Goal: Task Accomplishment & Management: Manage account settings

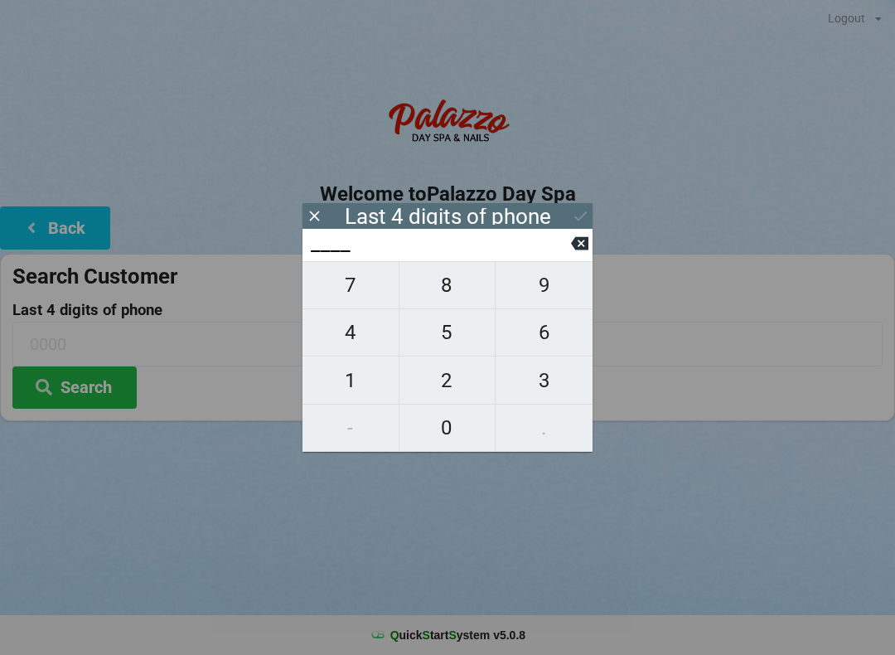
click at [352, 327] on span "4" at bounding box center [351, 332] width 96 height 35
type input "4___"
click at [459, 425] on span "0" at bounding box center [448, 427] width 96 height 35
type input "40__"
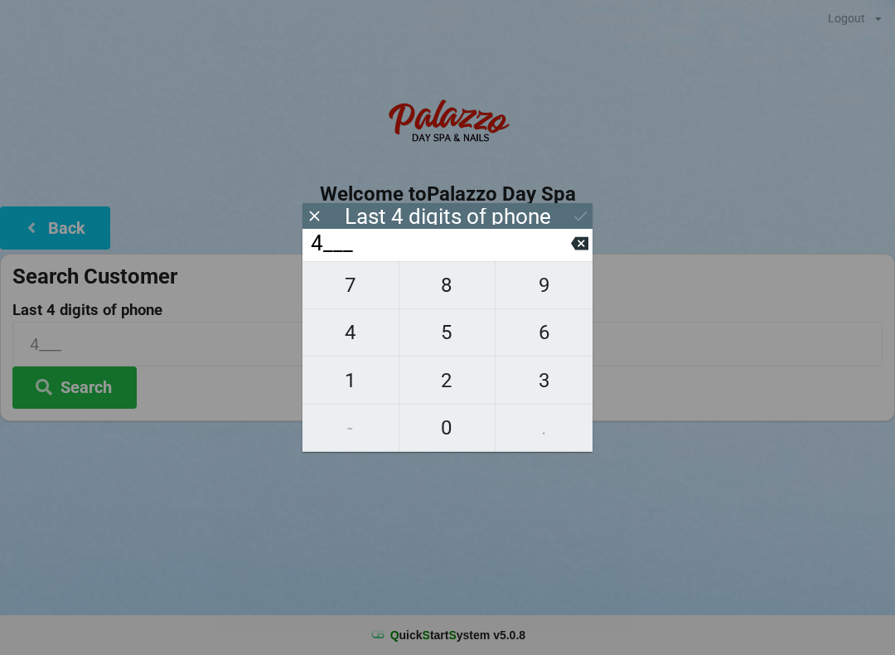
type input "40__"
click at [360, 285] on span "7" at bounding box center [351, 285] width 96 height 35
type input "407_"
click at [363, 343] on span "4" at bounding box center [351, 332] width 96 height 35
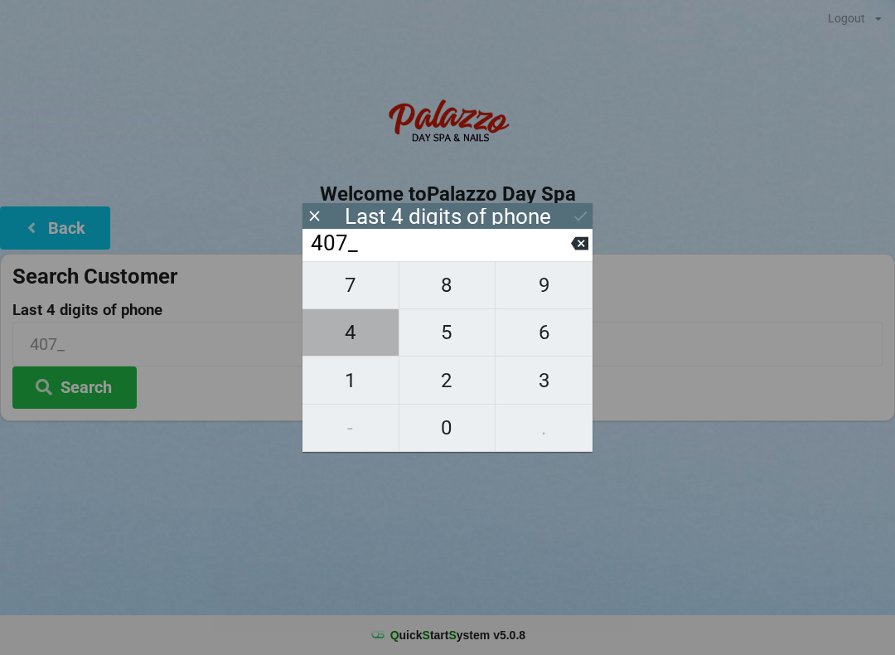
type input "4074"
click at [586, 244] on icon at bounding box center [579, 243] width 17 height 13
click at [570, 253] on input "407_" at bounding box center [440, 244] width 262 height 27
click at [565, 250] on input "407_" at bounding box center [440, 244] width 262 height 27
click at [577, 250] on icon at bounding box center [579, 243] width 17 height 13
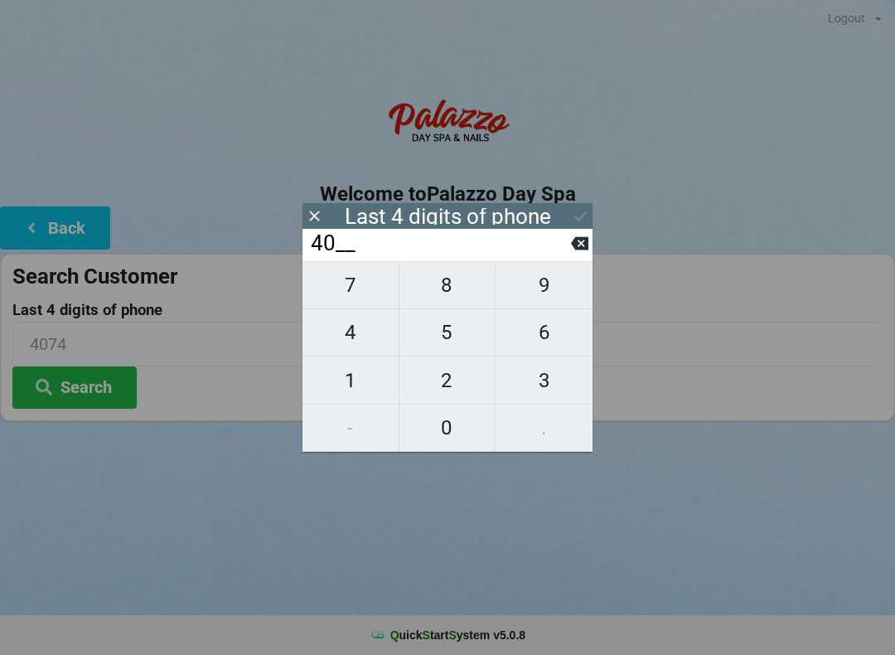
click at [577, 248] on icon at bounding box center [579, 243] width 17 height 13
click at [579, 245] on icon at bounding box center [579, 243] width 17 height 13
type input "____"
click at [446, 425] on span "0" at bounding box center [448, 427] width 96 height 35
type input "0___"
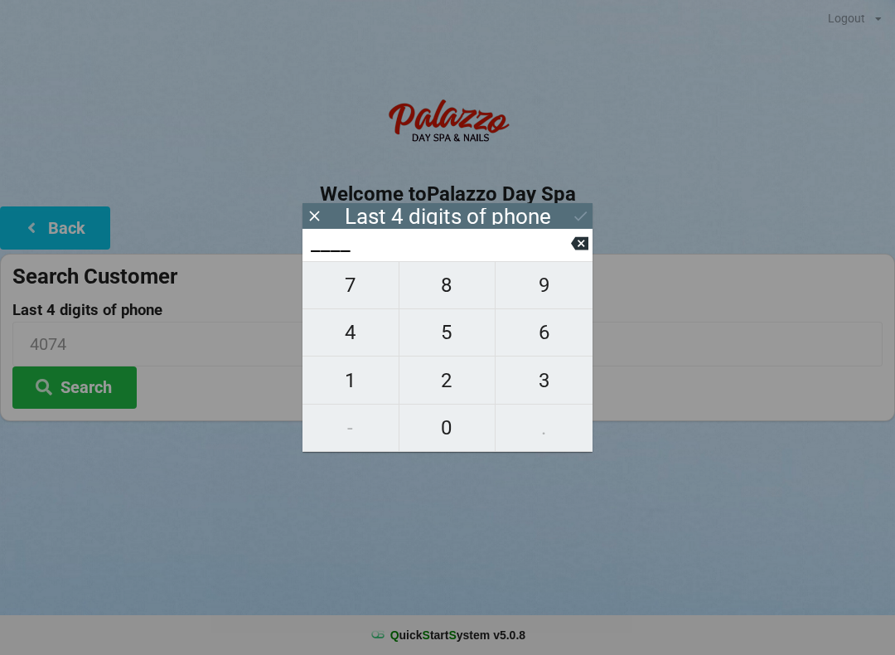
type input "0___"
click at [559, 389] on span "3" at bounding box center [544, 380] width 97 height 35
type input "03__"
click at [456, 296] on span "8" at bounding box center [448, 285] width 96 height 35
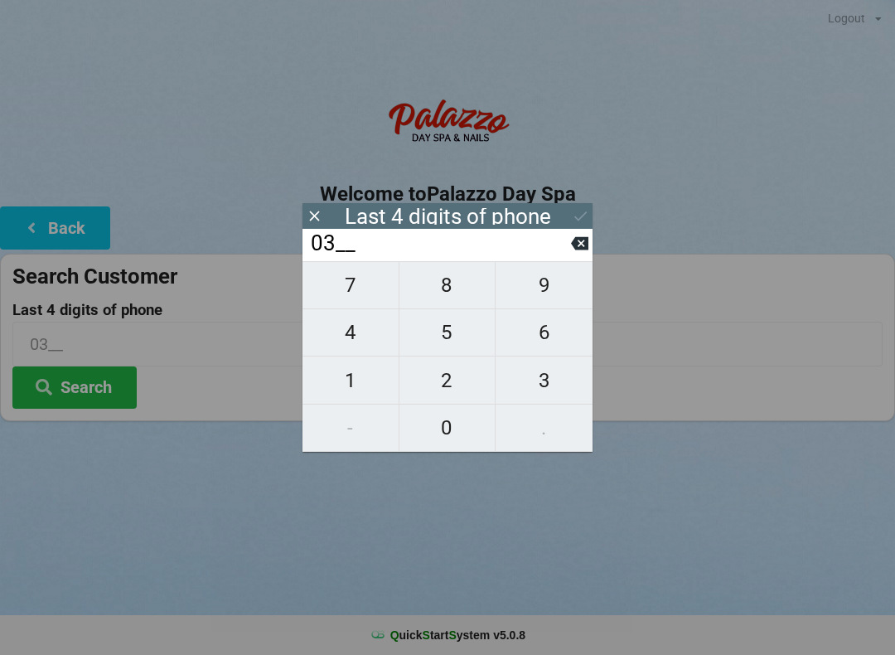
type input "038_"
click at [558, 383] on span "3" at bounding box center [544, 380] width 97 height 35
type input "0383"
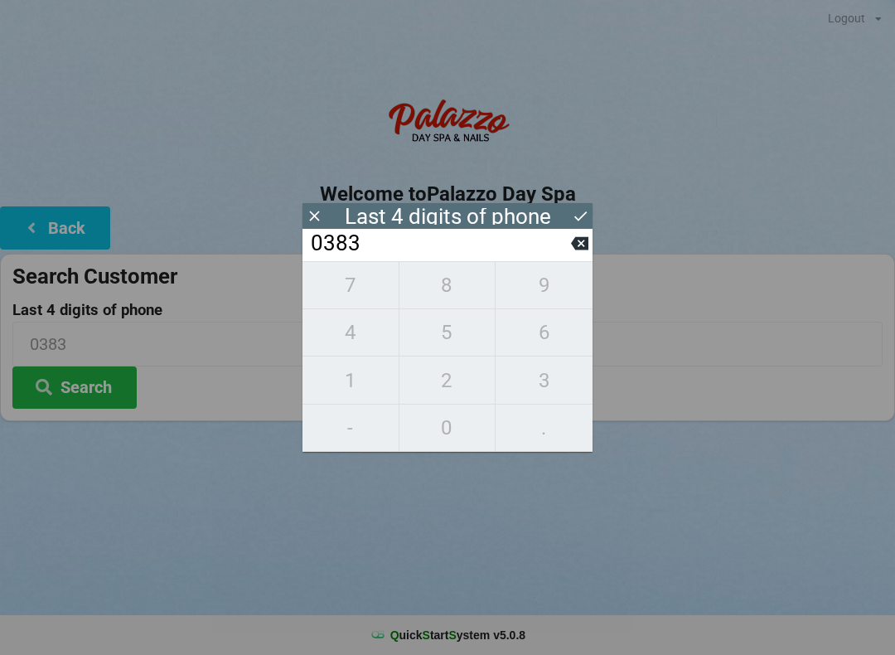
click at [579, 216] on icon at bounding box center [580, 215] width 17 height 17
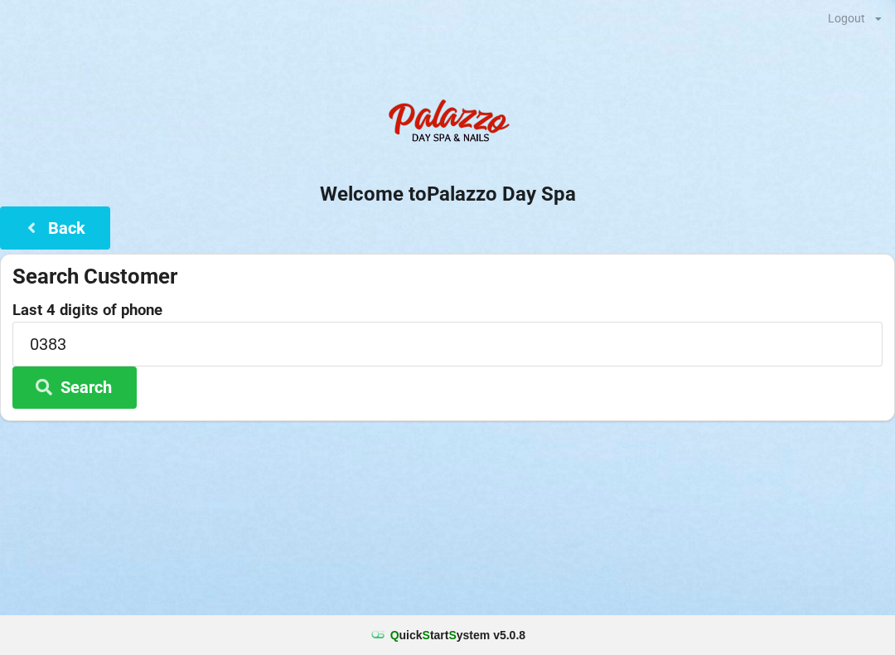
click at [99, 383] on button "Search" at bounding box center [74, 387] width 124 height 42
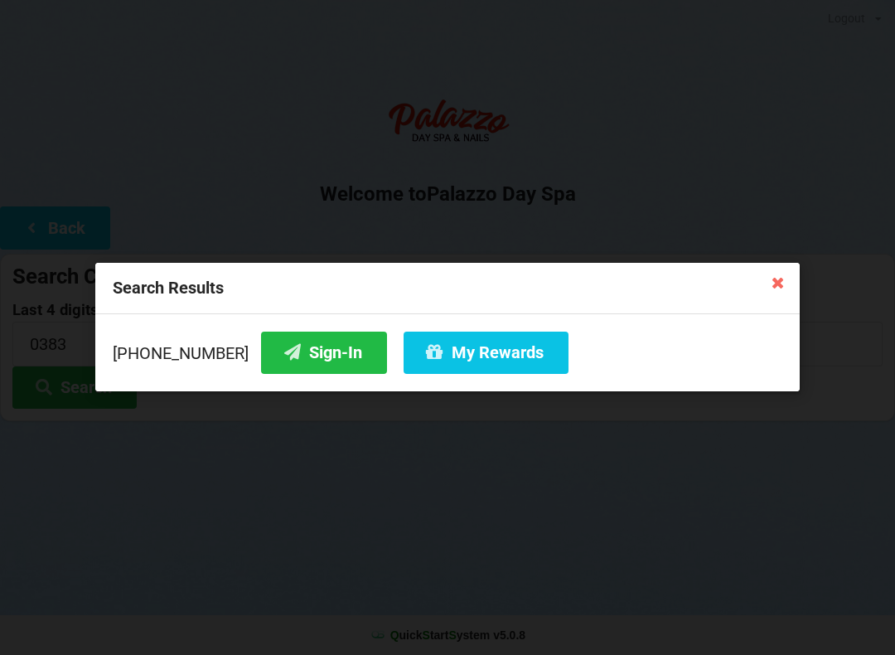
click at [455, 357] on button "My Rewards" at bounding box center [486, 353] width 165 height 42
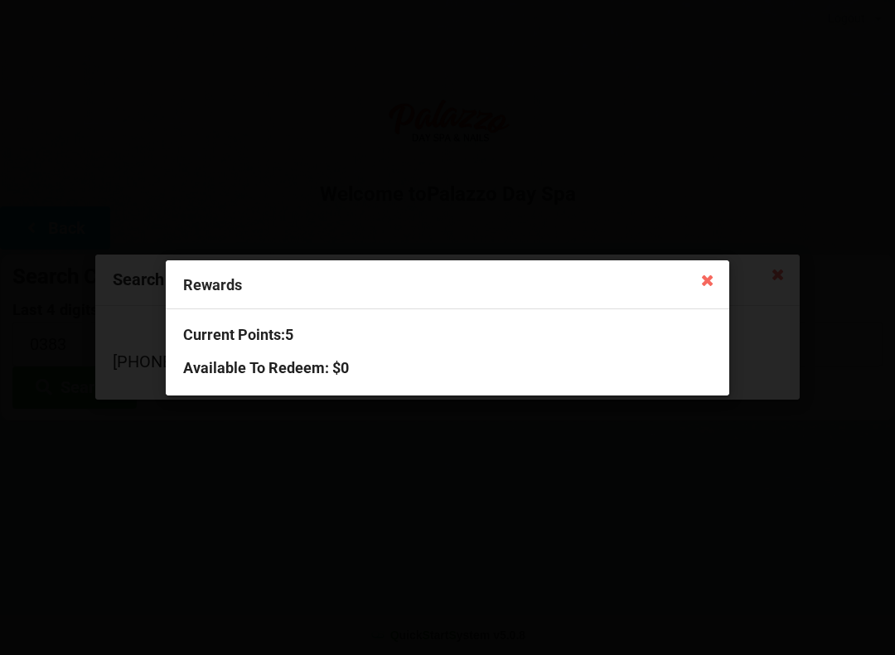
click at [703, 288] on icon at bounding box center [708, 279] width 27 height 27
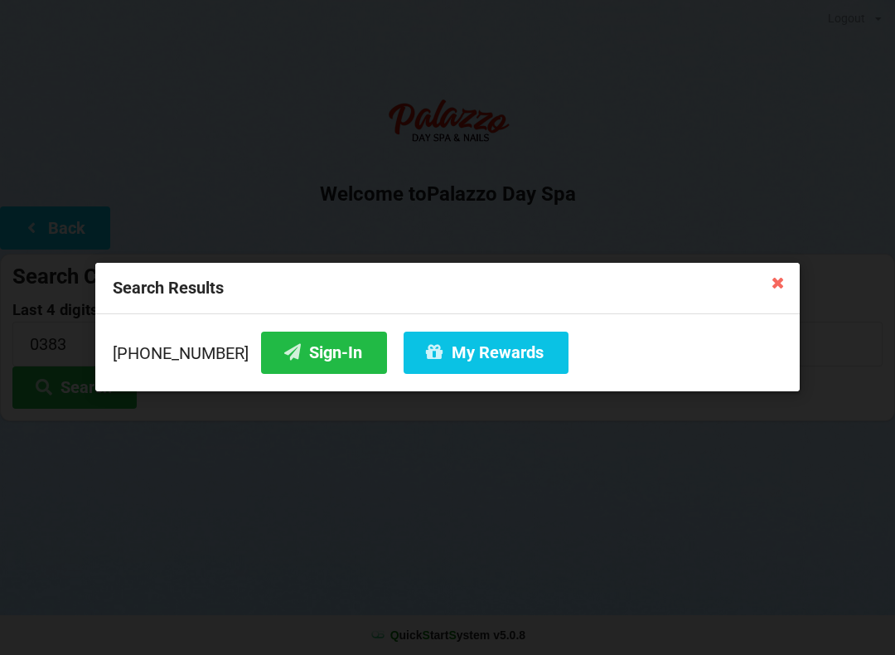
click at [289, 354] on button "Sign-In" at bounding box center [324, 353] width 126 height 42
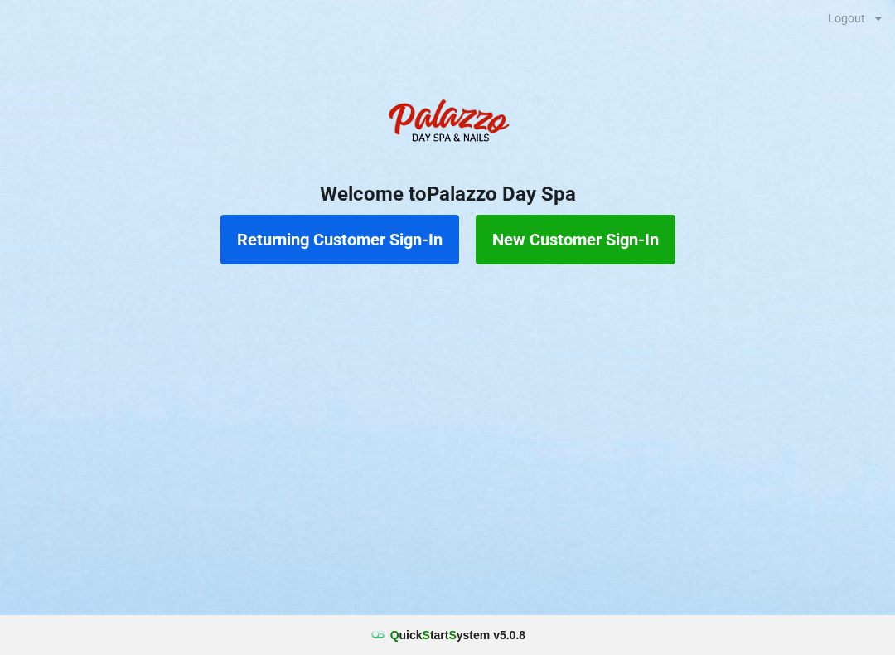
click at [366, 238] on button "Returning Customer Sign-In" at bounding box center [340, 240] width 239 height 50
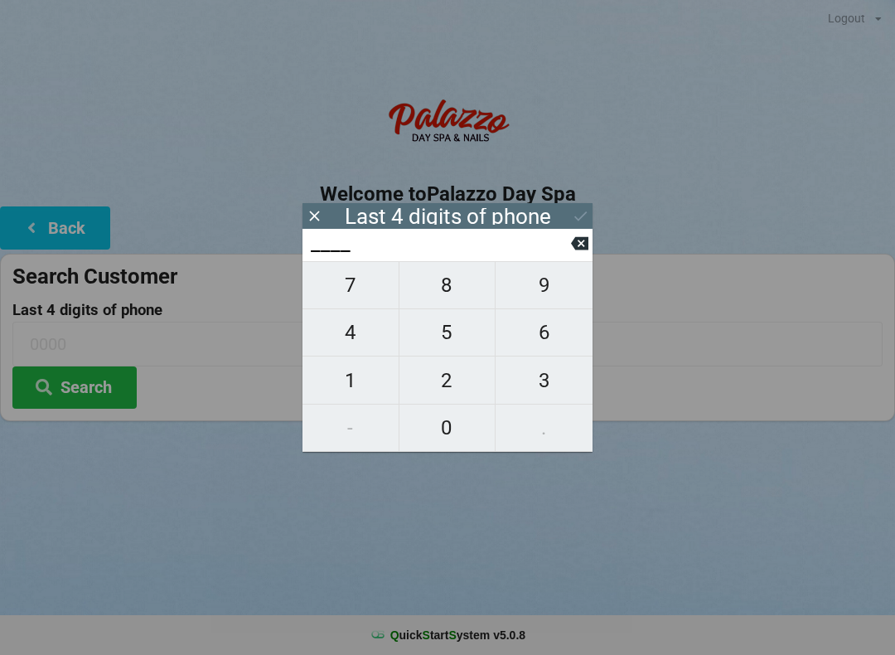
click at [358, 376] on span "1" at bounding box center [351, 380] width 96 height 35
type input "1___"
click at [464, 380] on span "2" at bounding box center [448, 380] width 96 height 35
type input "12__"
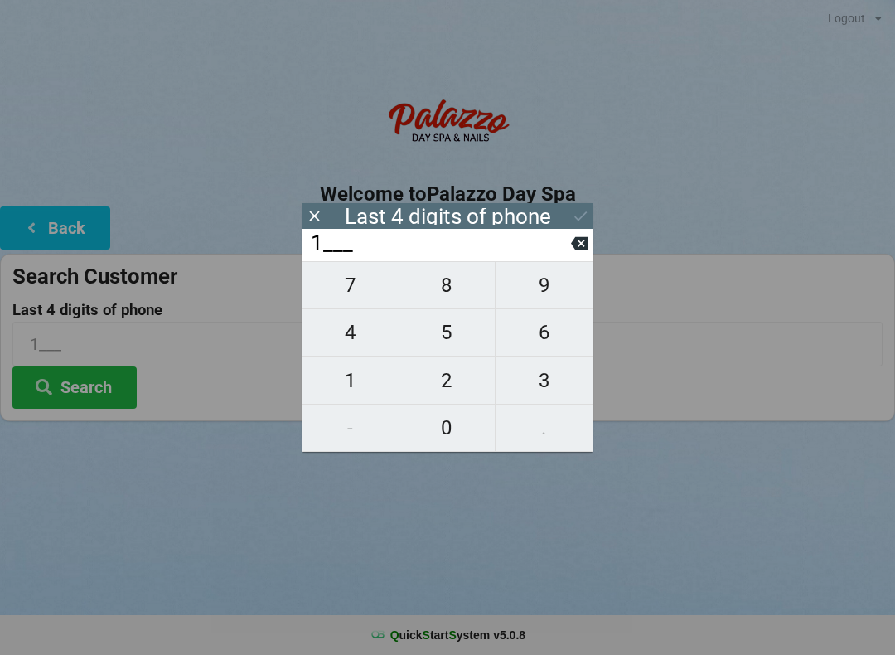
type input "12__"
click at [360, 344] on span "4" at bounding box center [351, 332] width 96 height 35
type input "124_"
click at [465, 286] on span "8" at bounding box center [448, 285] width 96 height 35
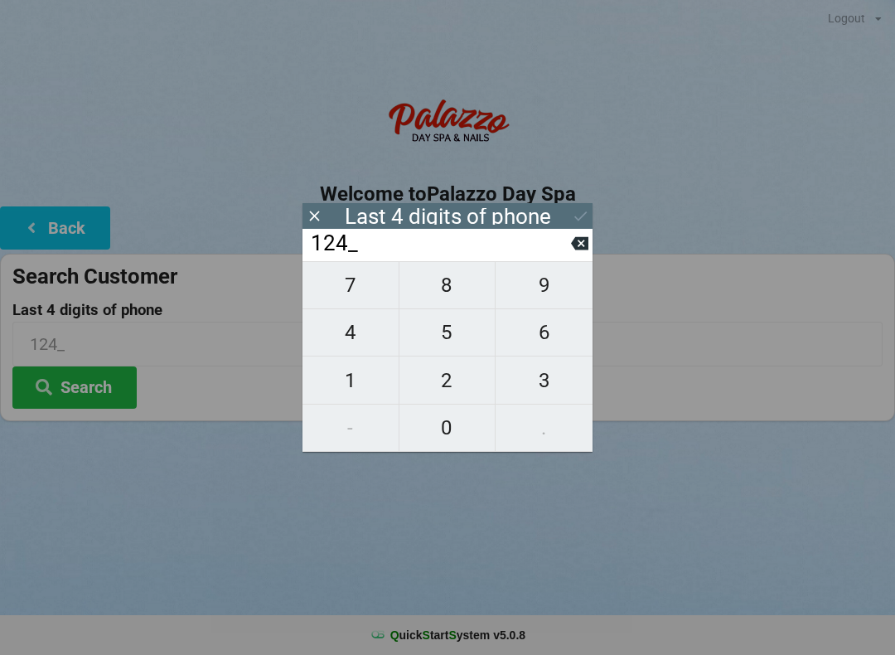
type input "1248"
click at [588, 217] on icon at bounding box center [580, 215] width 17 height 17
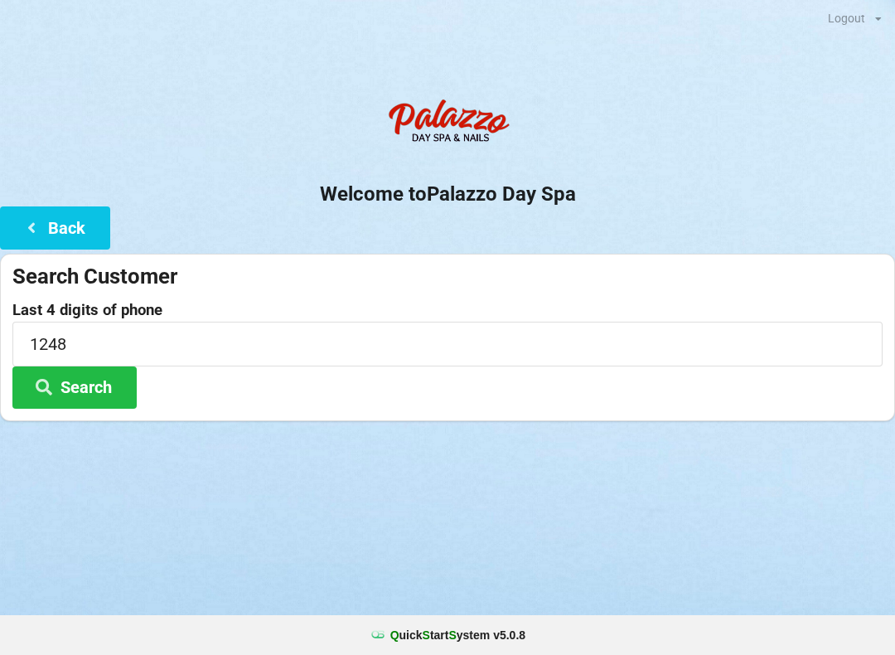
click at [103, 386] on button "Search" at bounding box center [74, 387] width 124 height 42
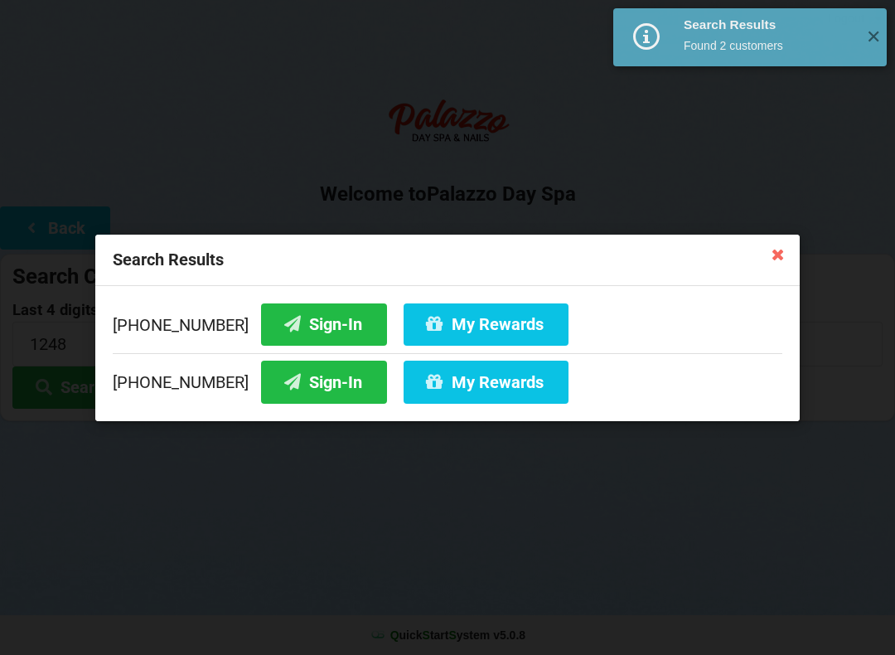
click at [306, 376] on button "Sign-In" at bounding box center [324, 382] width 126 height 42
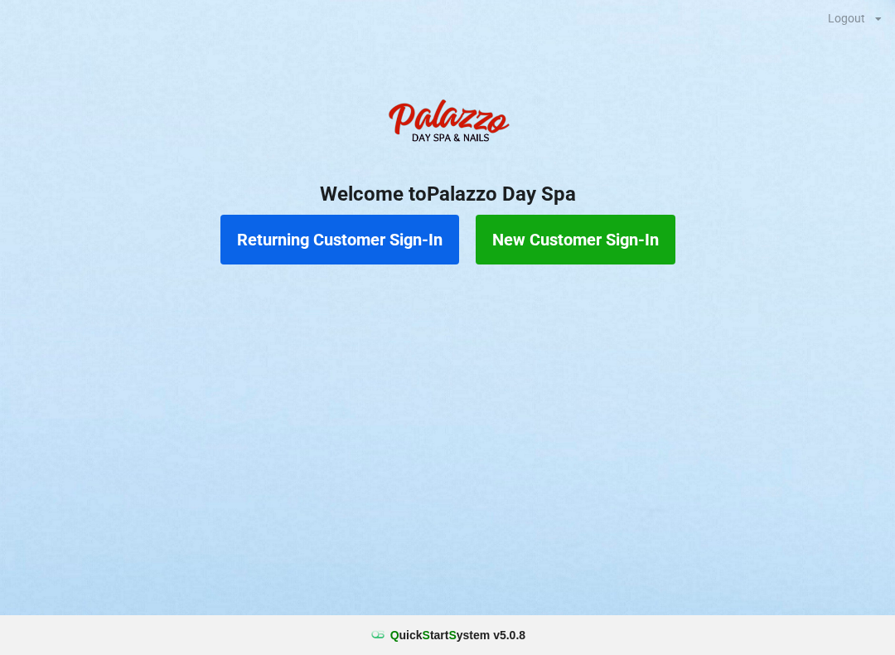
click at [271, 239] on button "Returning Customer Sign-In" at bounding box center [340, 240] width 239 height 50
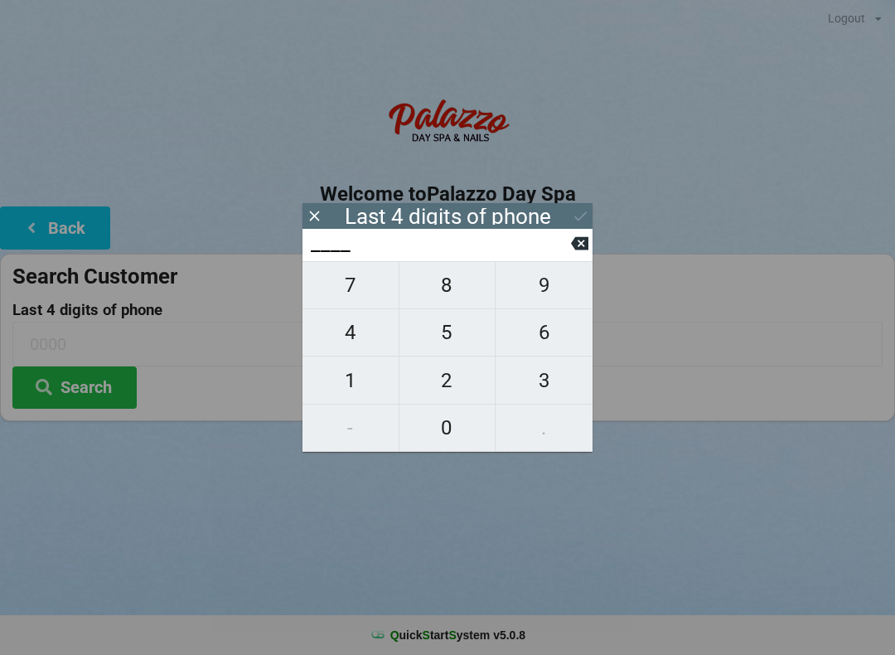
click at [528, 386] on span "3" at bounding box center [544, 380] width 97 height 35
type input "3___"
click at [345, 342] on span "4" at bounding box center [351, 332] width 96 height 35
type input "34__"
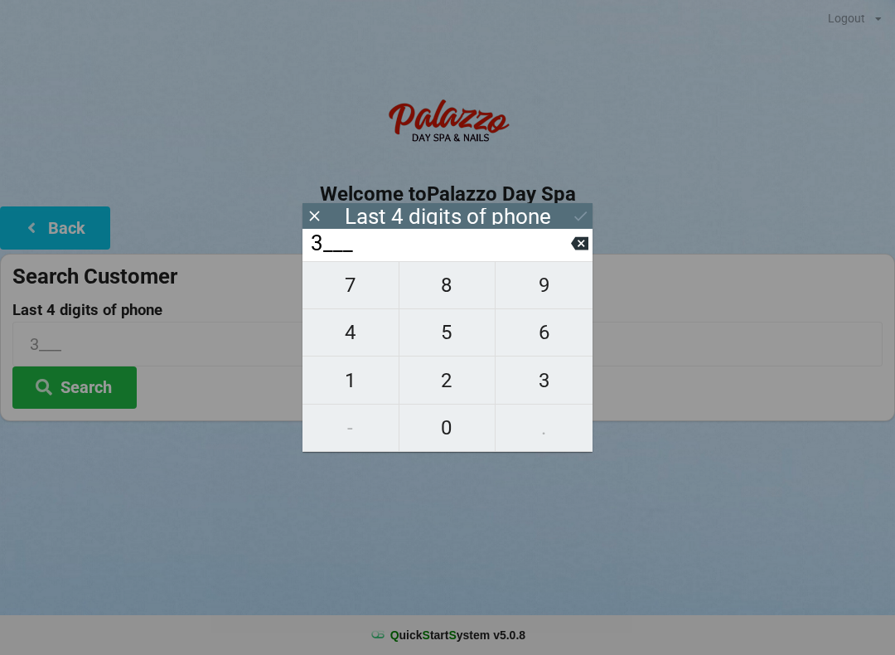
type input "34__"
click at [430, 404] on button "2" at bounding box center [448, 380] width 97 height 47
type input "342_"
click at [342, 395] on span "1" at bounding box center [351, 380] width 96 height 35
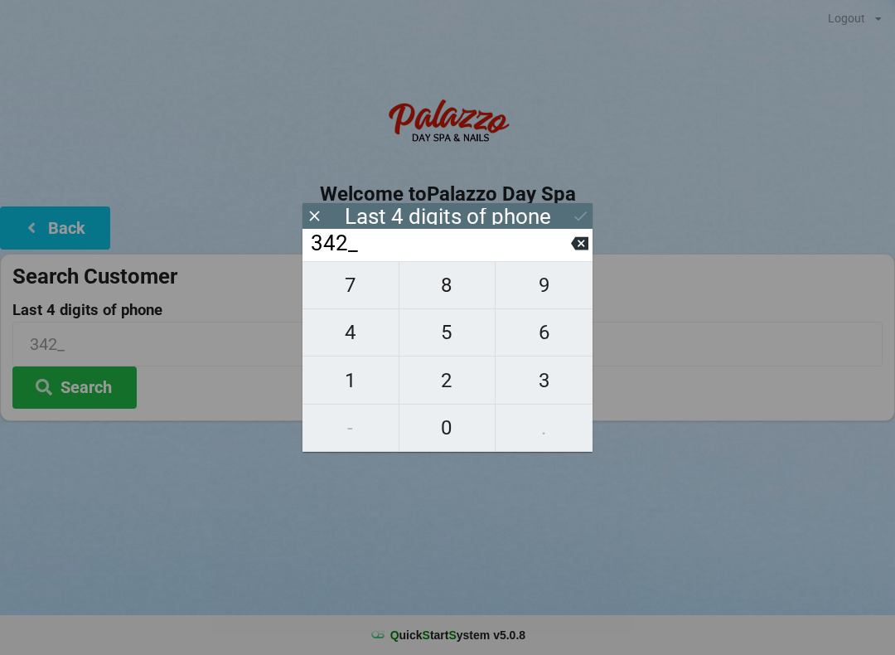
type input "3421"
click at [577, 219] on icon at bounding box center [581, 216] width 12 height 10
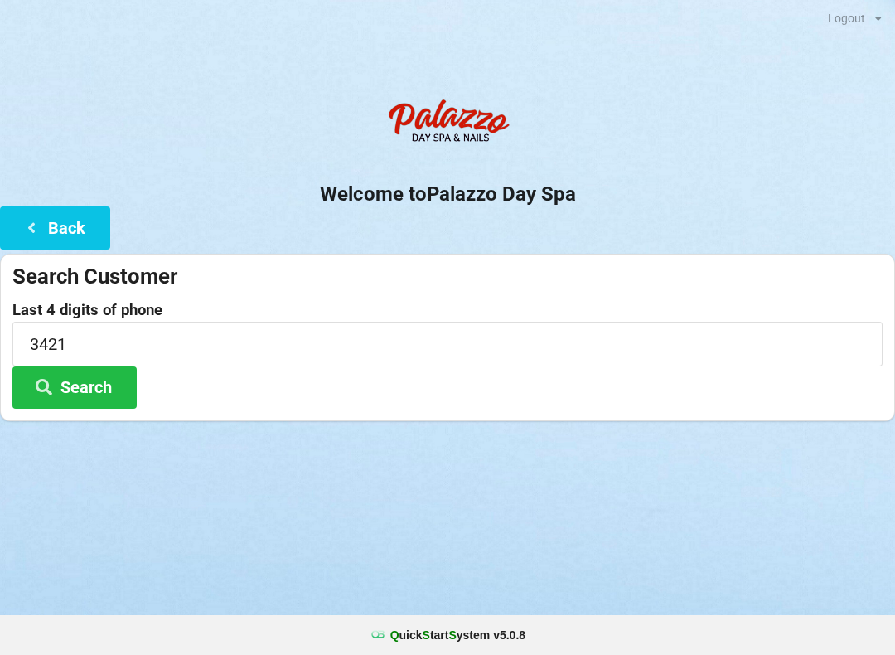
click at [86, 386] on button "Search" at bounding box center [74, 387] width 124 height 42
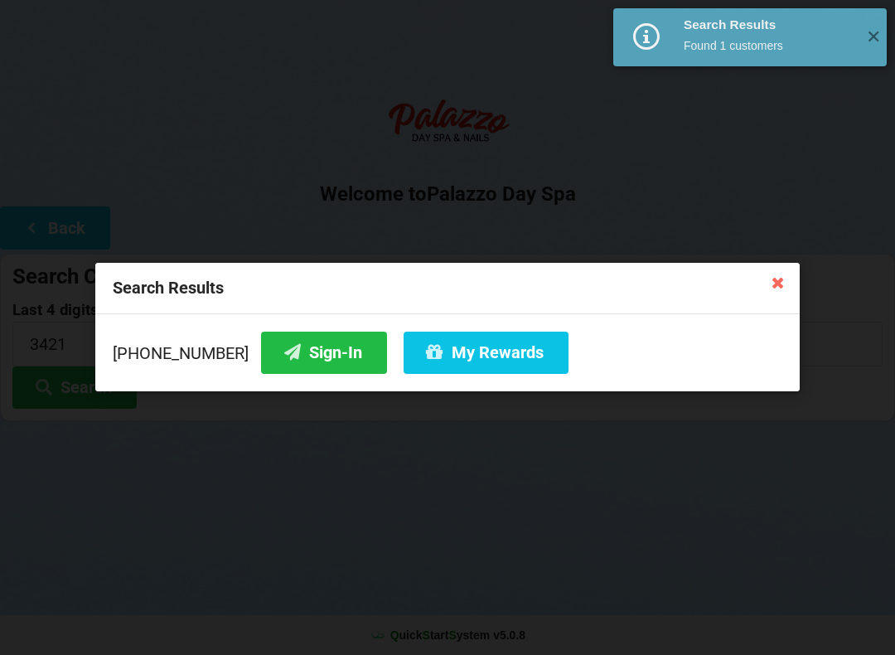
click at [277, 363] on button "Sign-In" at bounding box center [324, 353] width 126 height 42
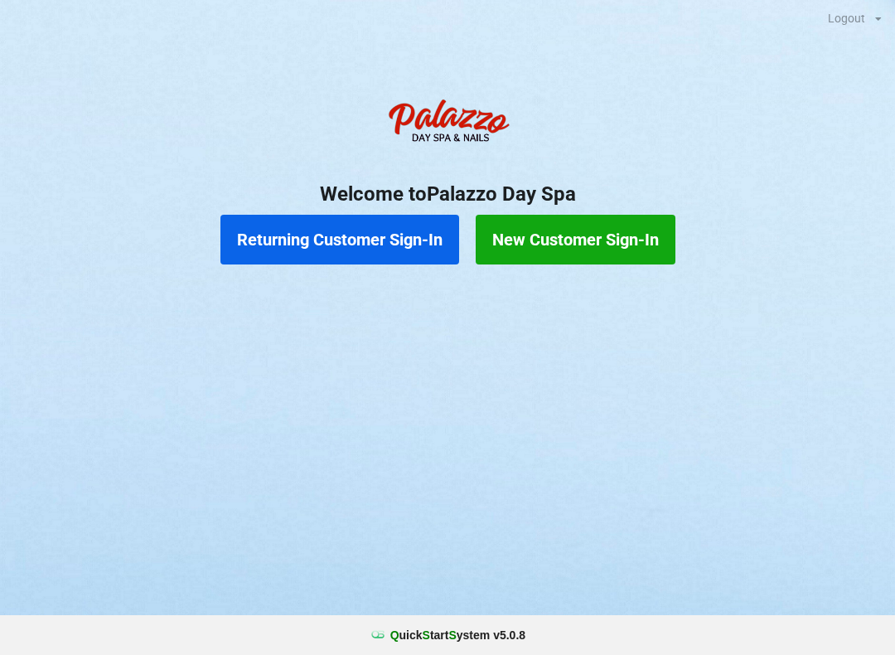
click at [313, 232] on button "Returning Customer Sign-In" at bounding box center [340, 240] width 239 height 50
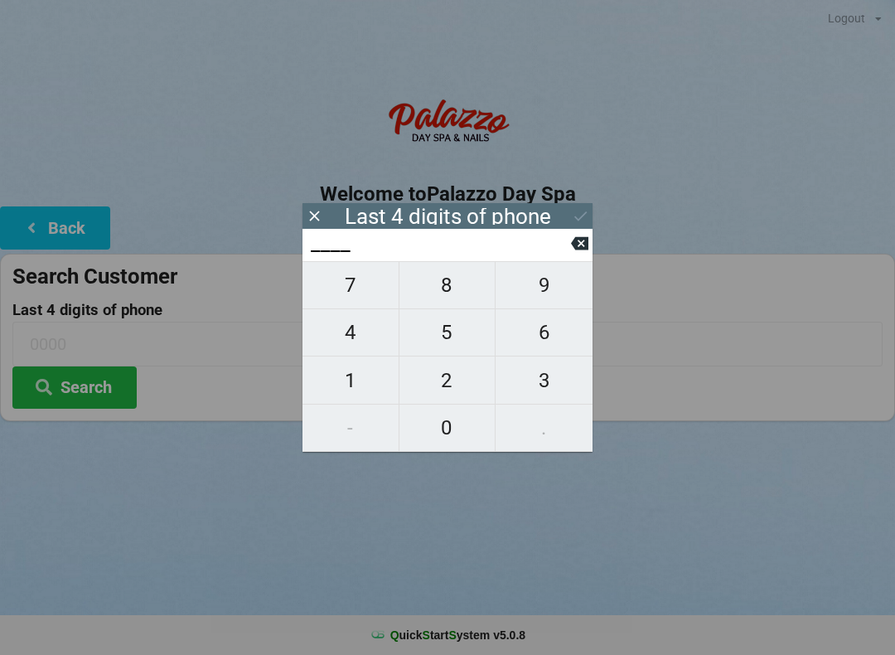
click at [556, 395] on span "3" at bounding box center [544, 380] width 97 height 35
type input "3___"
click at [540, 285] on span "9" at bounding box center [544, 285] width 97 height 35
type input "39__"
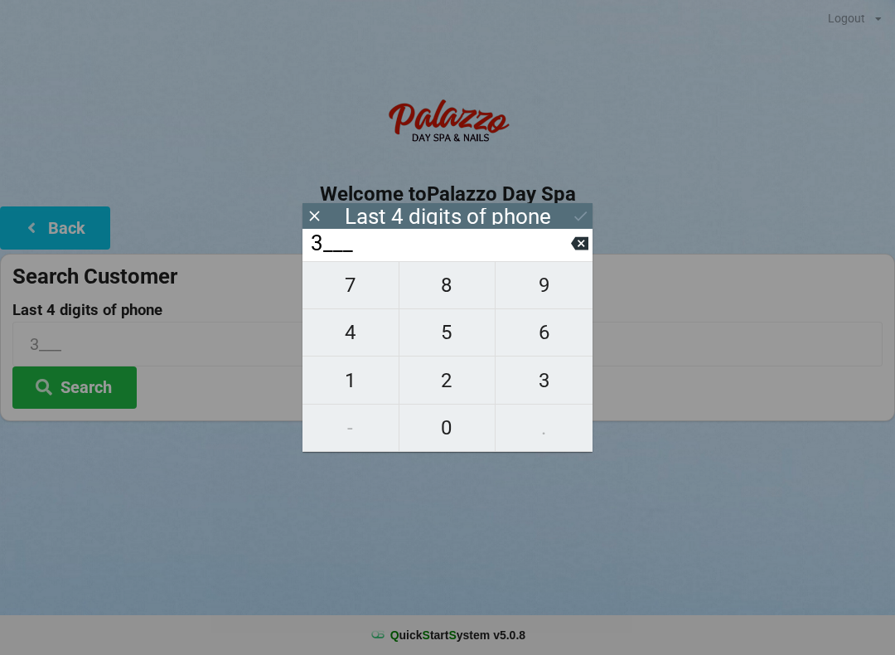
type input "39__"
click at [433, 391] on span "2" at bounding box center [448, 380] width 96 height 35
type input "392_"
click at [532, 376] on span "3" at bounding box center [544, 380] width 97 height 35
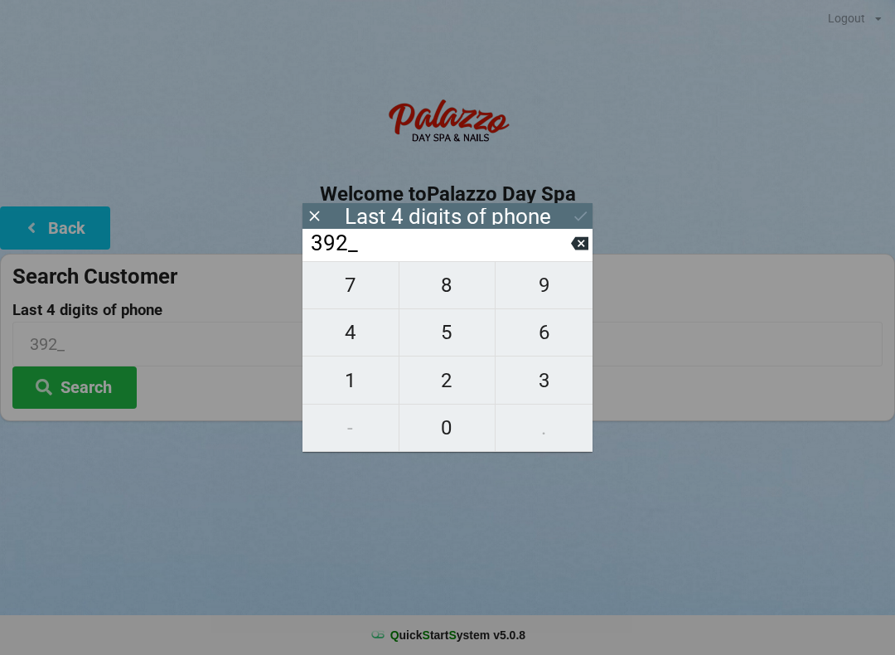
type input "3923"
click at [551, 214] on div "Last 4 digits of phone" at bounding box center [448, 216] width 206 height 17
click at [446, 527] on div "Logout Logout Sign-In Welcome to Palazzo Day Spa Back Search Customer Last 4 di…" at bounding box center [447, 327] width 895 height 655
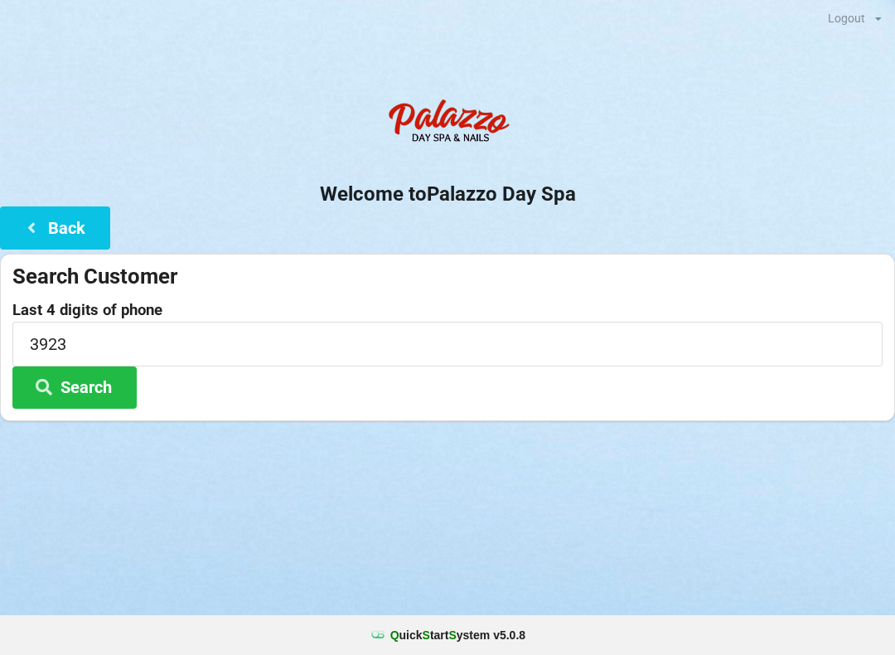
click at [89, 393] on button "Search" at bounding box center [74, 387] width 124 height 42
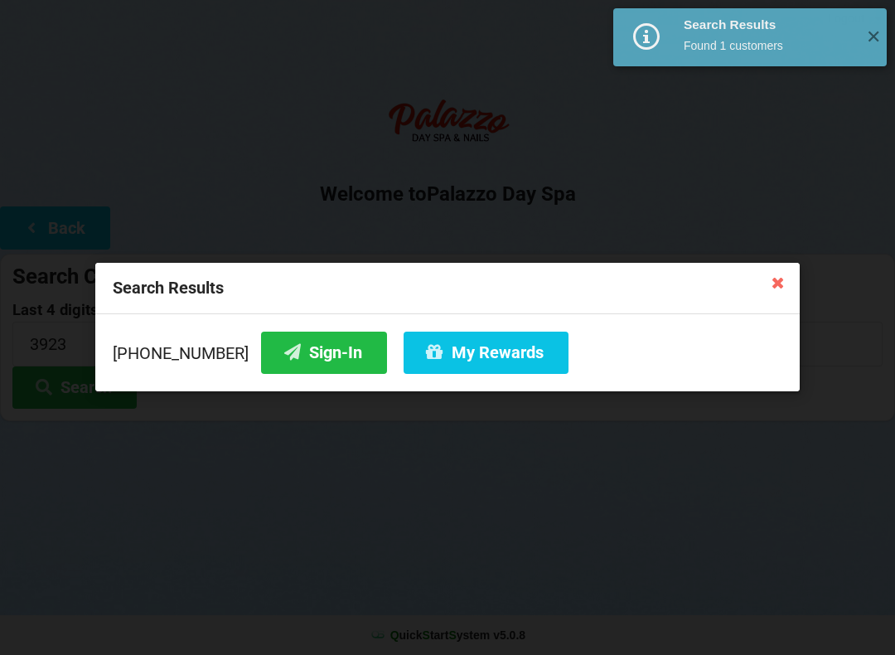
click at [299, 356] on button "Sign-In" at bounding box center [324, 353] width 126 height 42
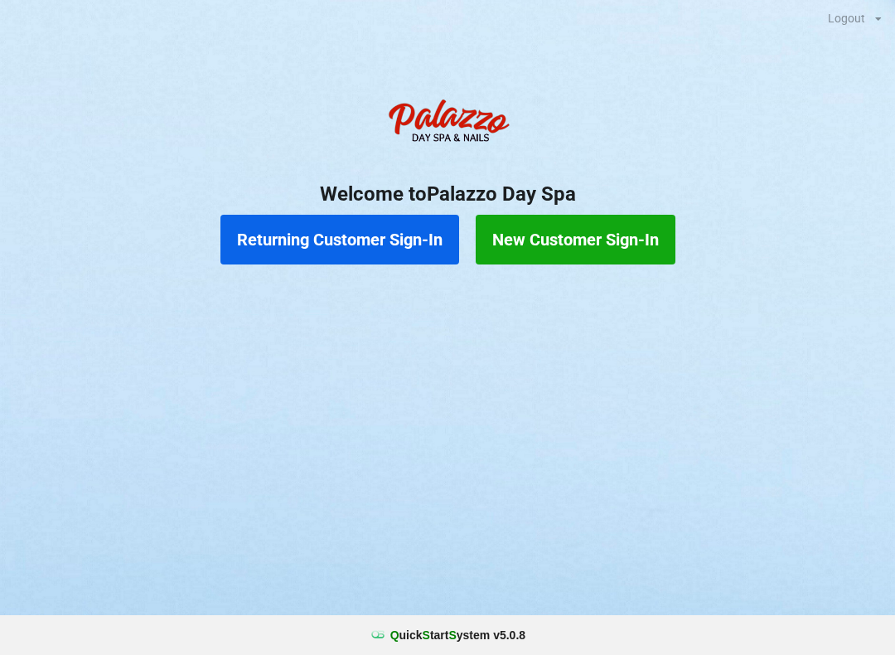
click at [364, 245] on button "Returning Customer Sign-In" at bounding box center [340, 240] width 239 height 50
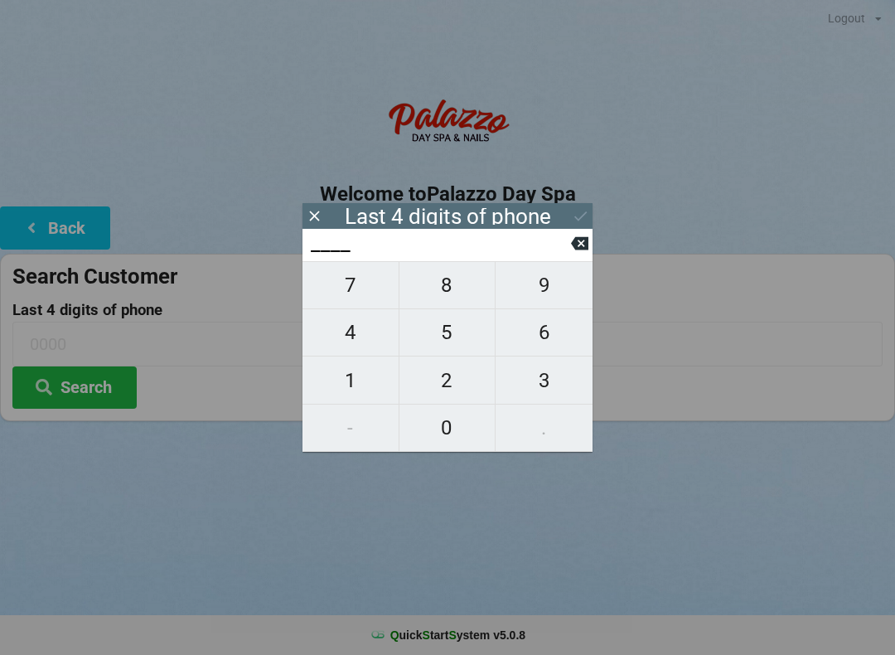
click at [539, 390] on span "3" at bounding box center [544, 380] width 97 height 35
type input "3___"
click at [540, 278] on span "9" at bounding box center [544, 285] width 97 height 35
type input "39__"
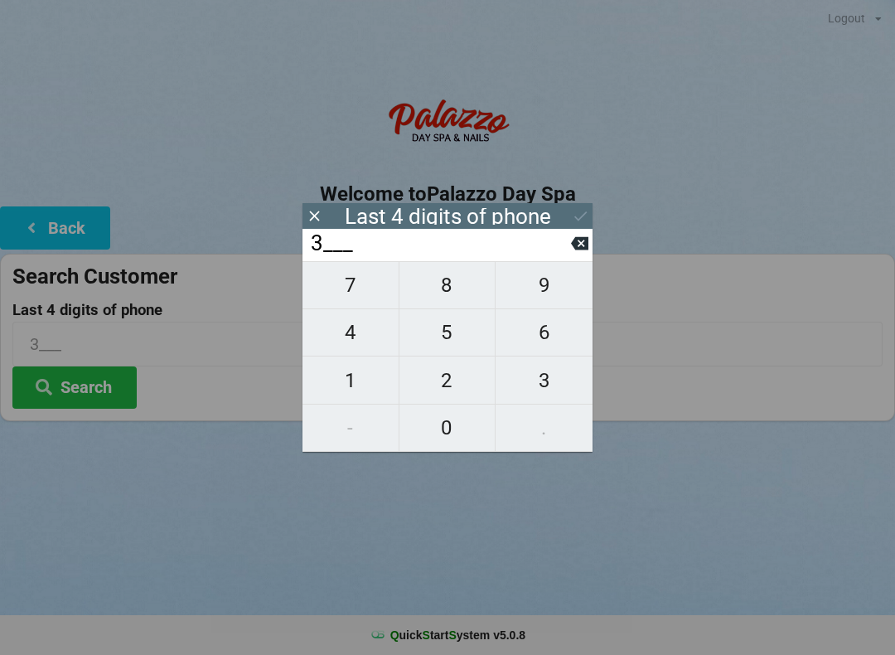
type input "39__"
click at [428, 440] on span "0" at bounding box center [448, 427] width 96 height 35
type input "390_"
click at [355, 340] on span "4" at bounding box center [351, 332] width 96 height 35
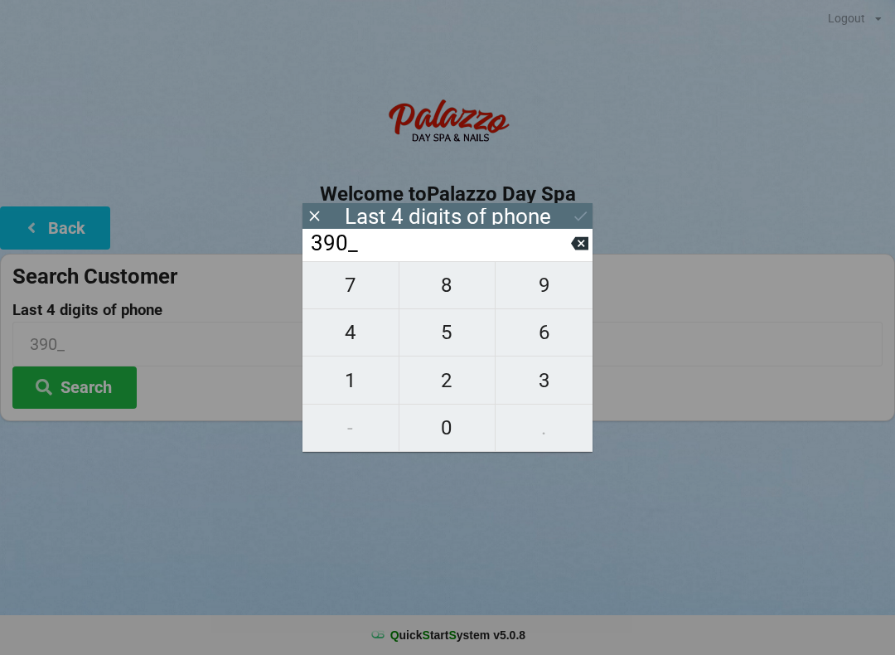
type input "3904"
click at [580, 247] on icon at bounding box center [579, 243] width 17 height 17
type input "390_"
click at [569, 253] on input "390_" at bounding box center [440, 244] width 262 height 27
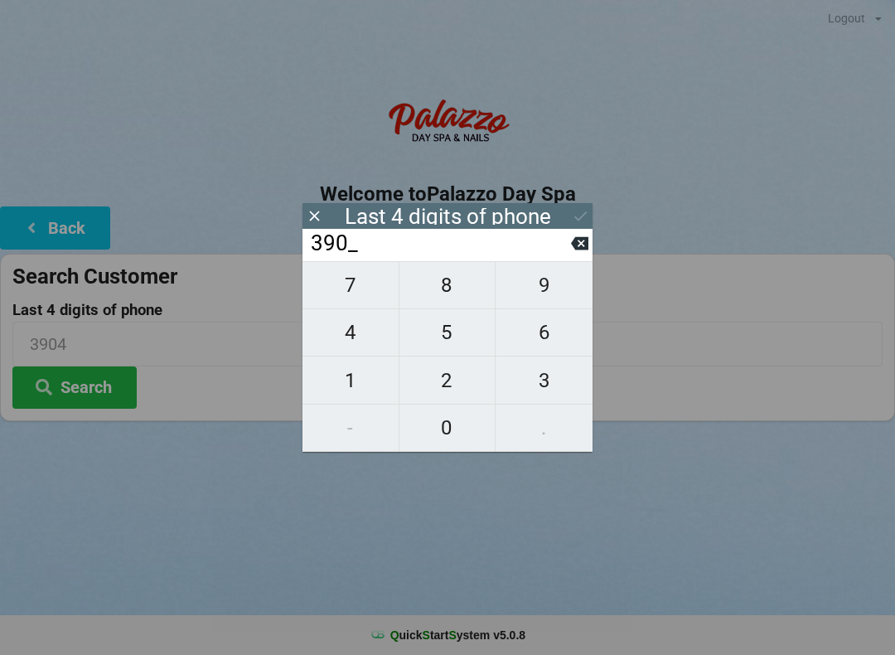
click at [564, 247] on input "390_" at bounding box center [440, 244] width 262 height 27
click at [559, 250] on input "390_" at bounding box center [440, 244] width 262 height 27
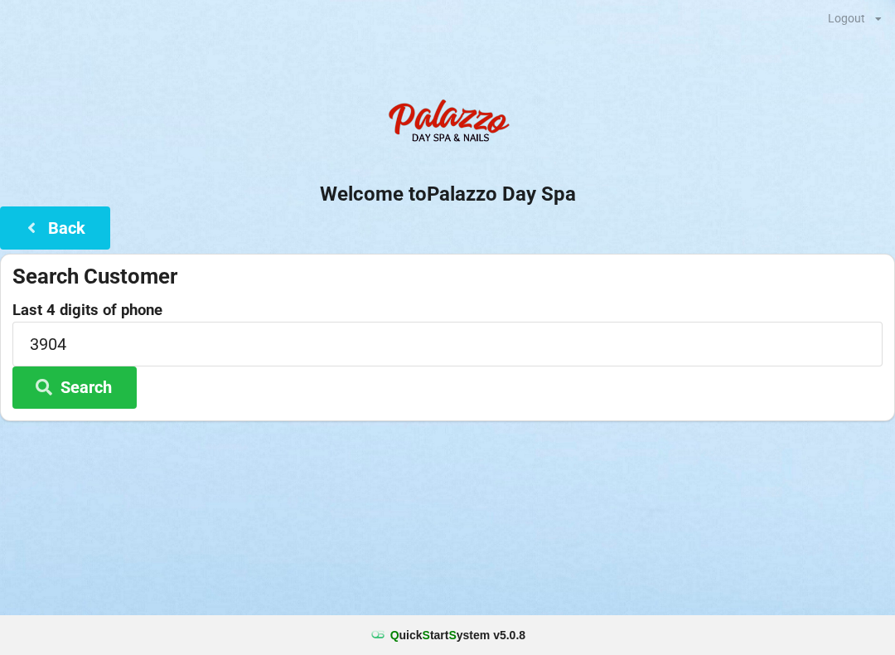
click at [66, 234] on button "Back" at bounding box center [55, 227] width 110 height 42
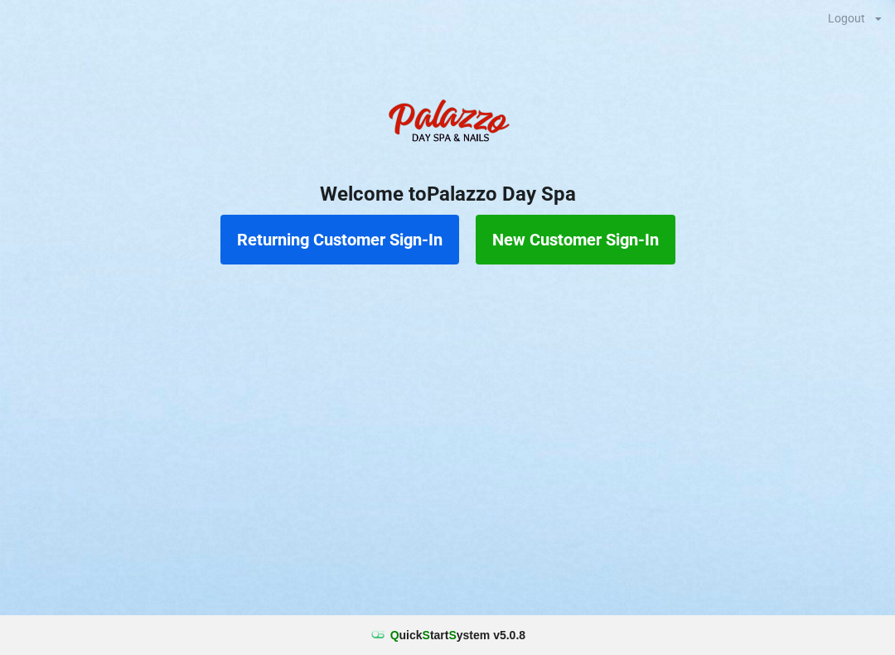
click at [581, 226] on button "New Customer Sign-In" at bounding box center [576, 240] width 200 height 50
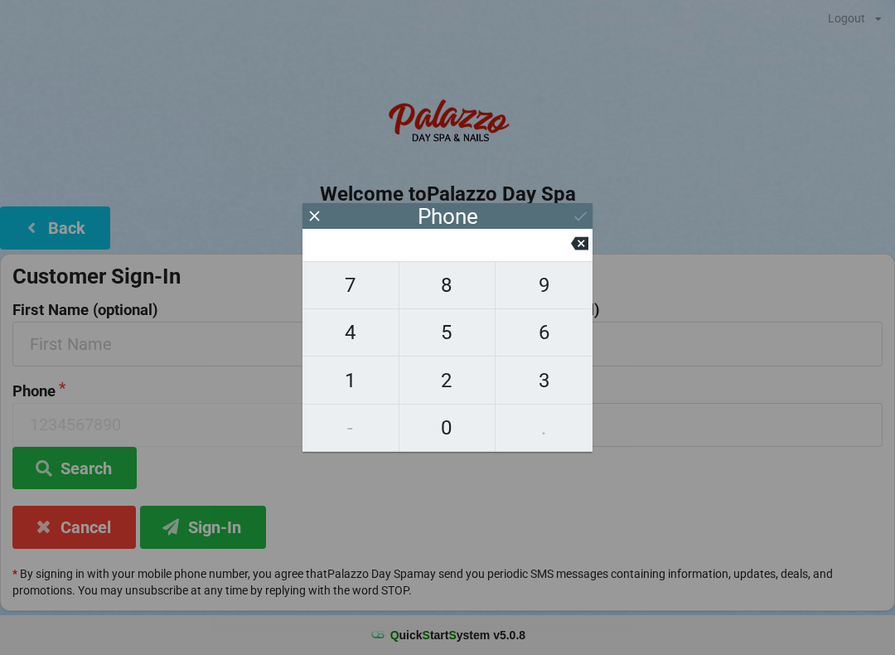
click at [362, 292] on span "7" at bounding box center [351, 285] width 96 height 35
type input "7"
click at [439, 383] on span "2" at bounding box center [448, 380] width 96 height 35
type input "72"
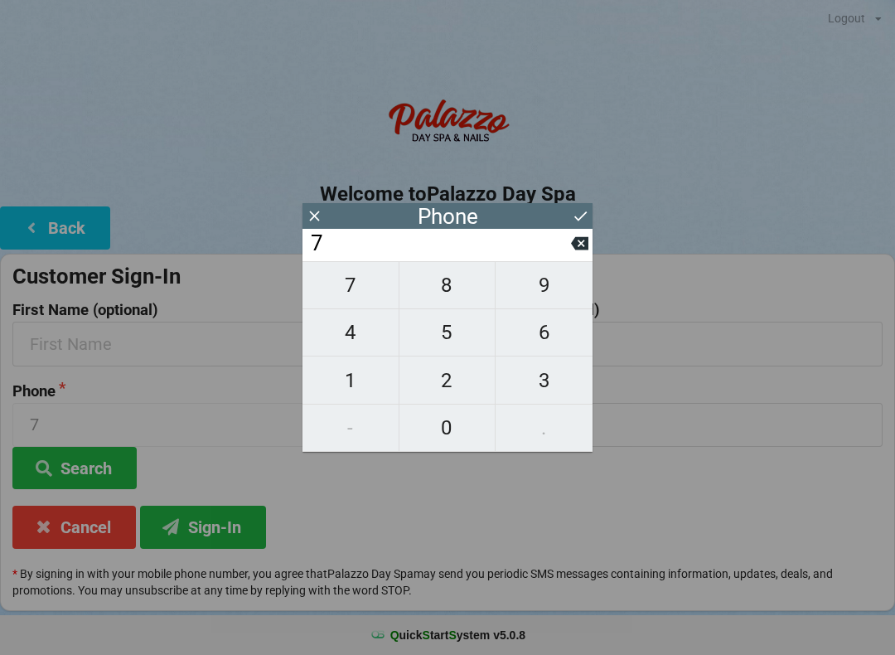
type input "72"
click at [351, 283] on span "7" at bounding box center [351, 285] width 96 height 35
type input "727"
click at [541, 357] on button "6" at bounding box center [544, 332] width 97 height 47
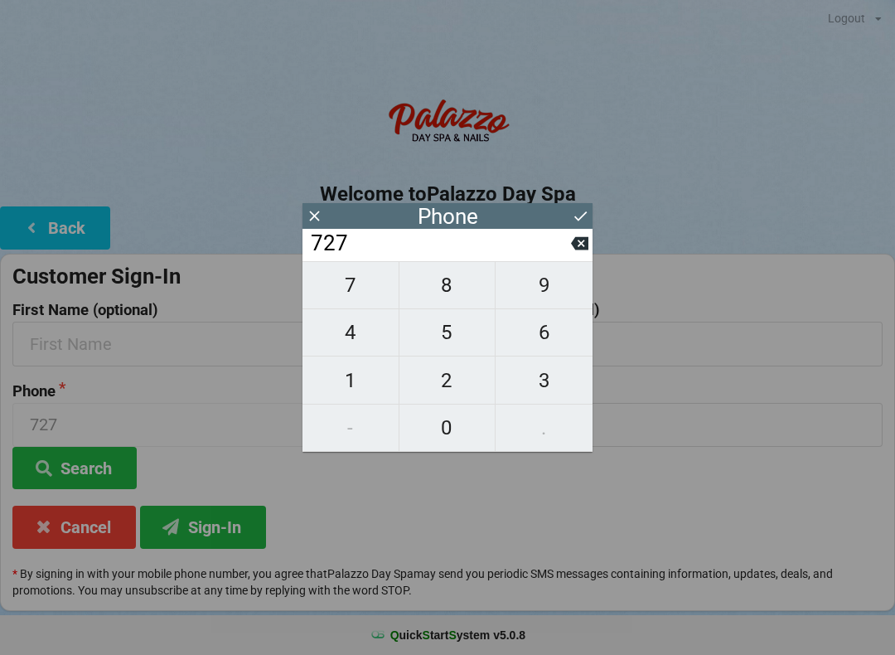
type input "7276"
click at [536, 303] on span "9" at bounding box center [544, 285] width 97 height 35
type input "72769"
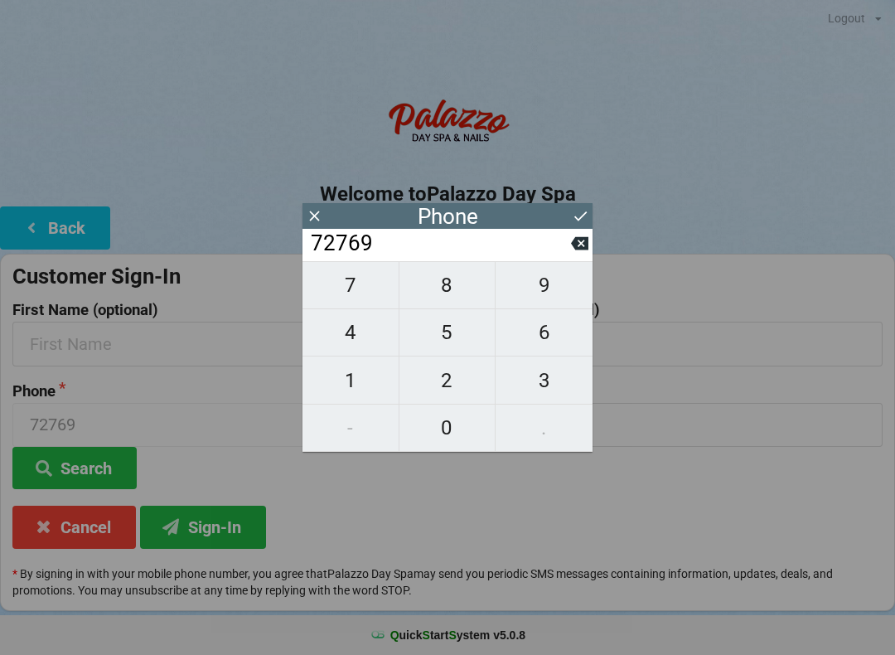
click at [450, 294] on span "8" at bounding box center [448, 285] width 96 height 35
type input "727698"
click at [541, 388] on span "3" at bounding box center [544, 380] width 97 height 35
type input "7276983"
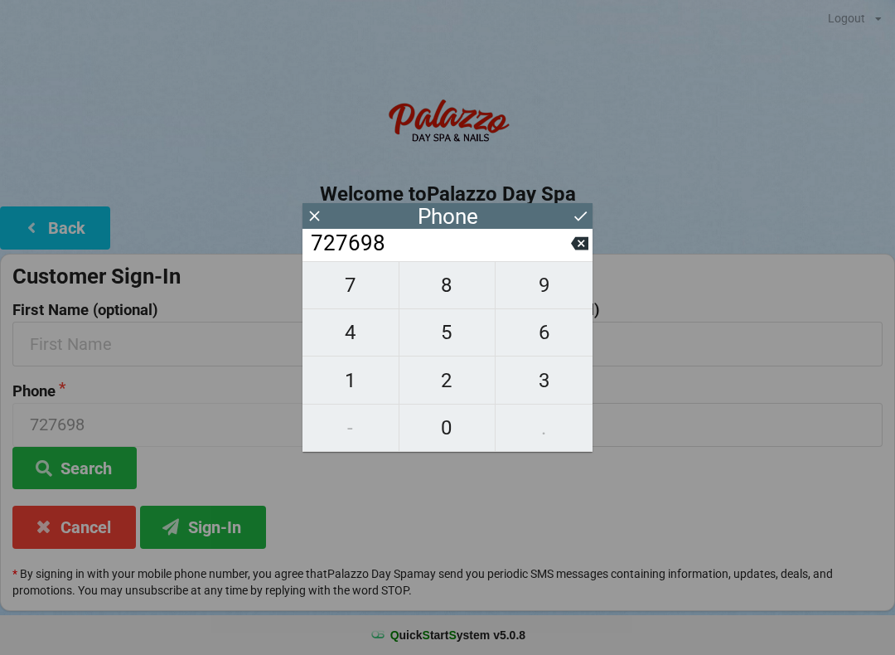
type input "7276983"
click at [545, 286] on span "9" at bounding box center [544, 285] width 97 height 35
type input "72769839"
click at [444, 433] on span "0" at bounding box center [448, 427] width 96 height 35
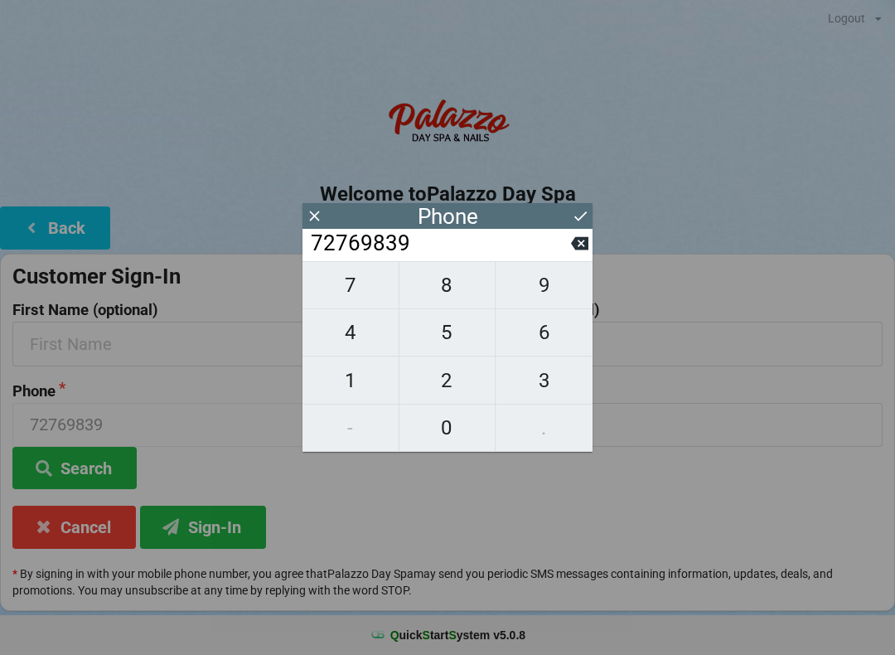
type input "727698390"
click at [353, 338] on span "4" at bounding box center [351, 332] width 96 height 35
type input "7276983904"
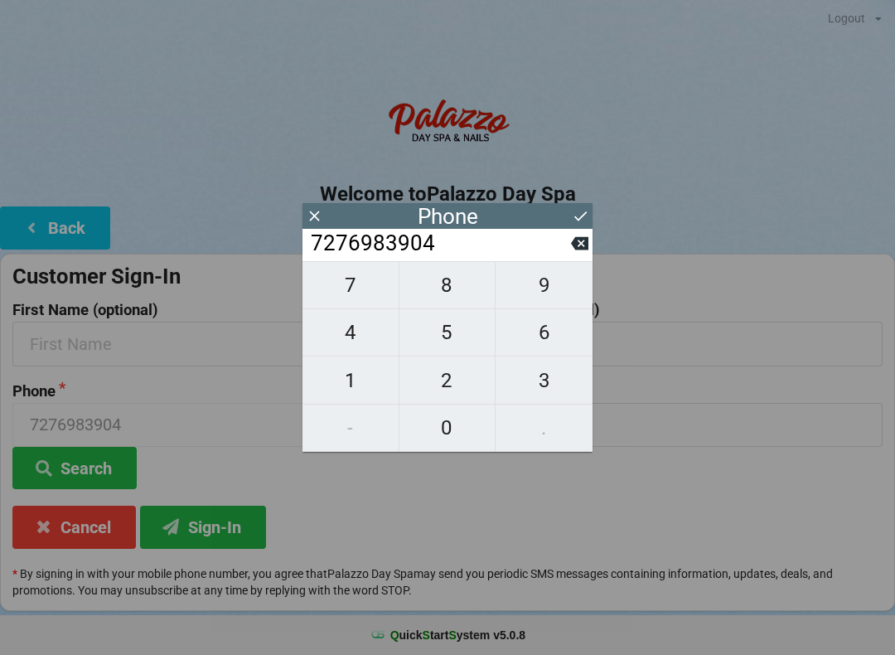
click at [572, 217] on icon at bounding box center [580, 215] width 17 height 17
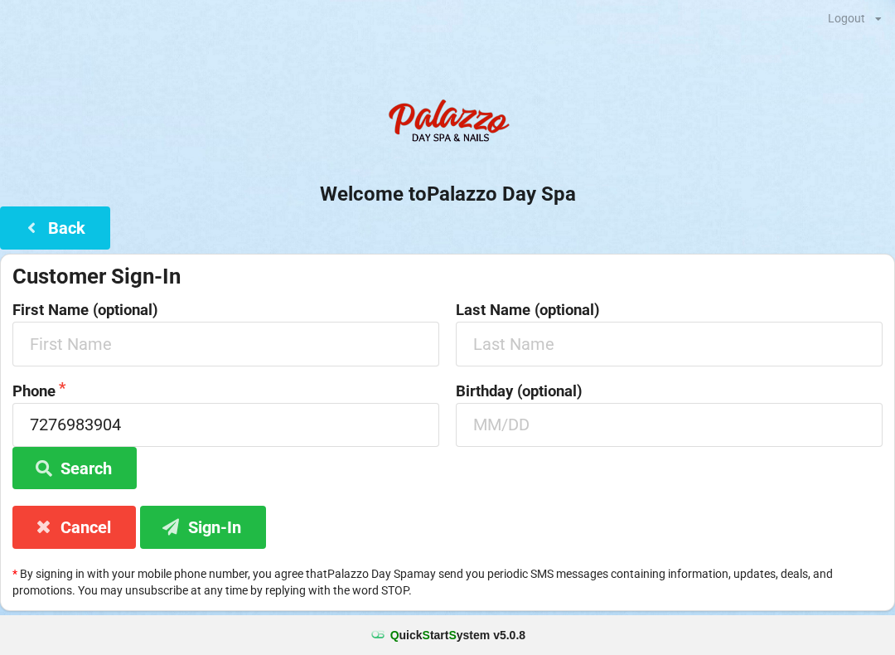
click at [56, 233] on button "Back" at bounding box center [55, 227] width 110 height 42
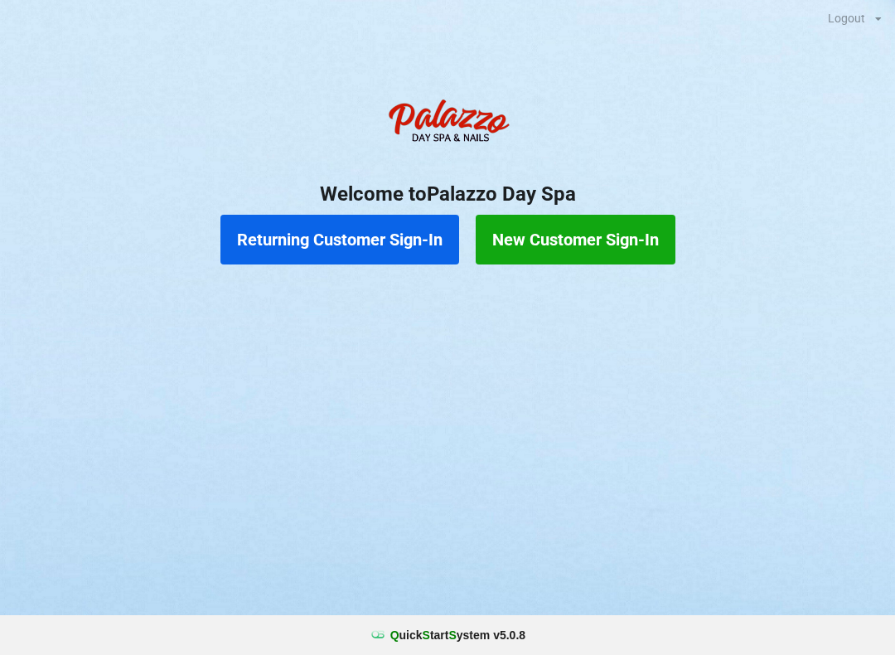
click at [527, 235] on button "New Customer Sign-In" at bounding box center [576, 240] width 200 height 50
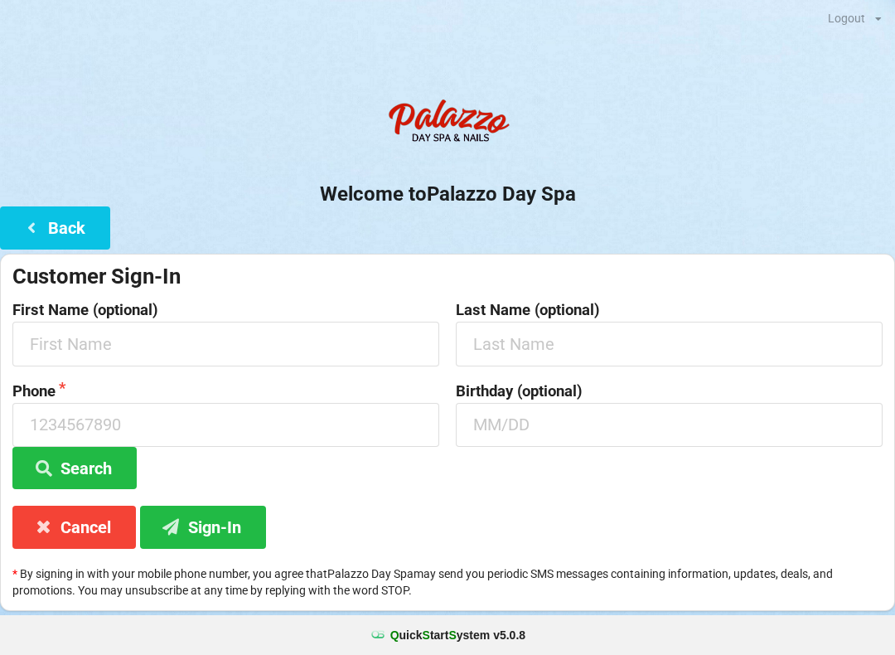
click at [62, 221] on button "Back" at bounding box center [55, 227] width 110 height 42
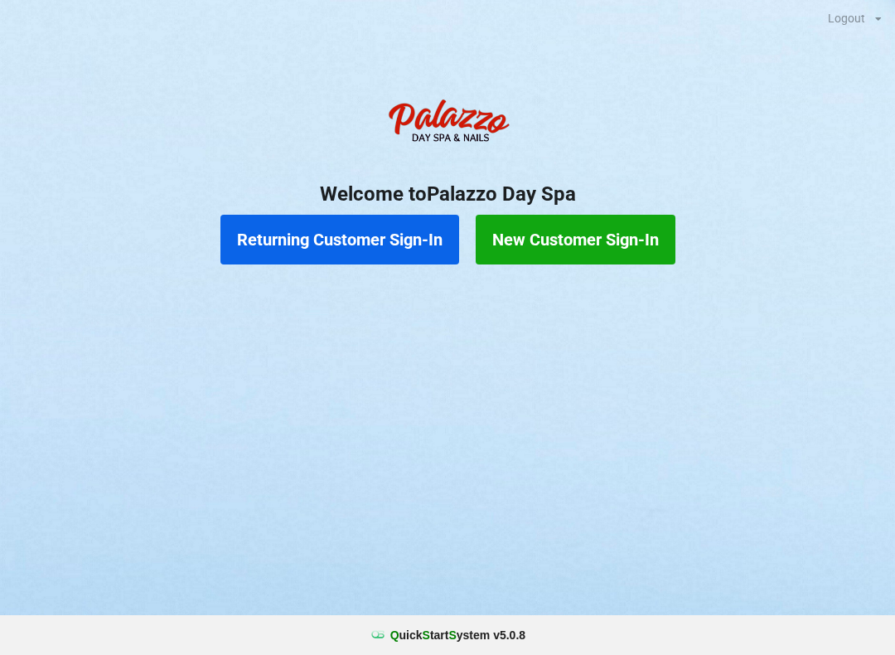
click at [345, 242] on button "Returning Customer Sign-In" at bounding box center [340, 240] width 239 height 50
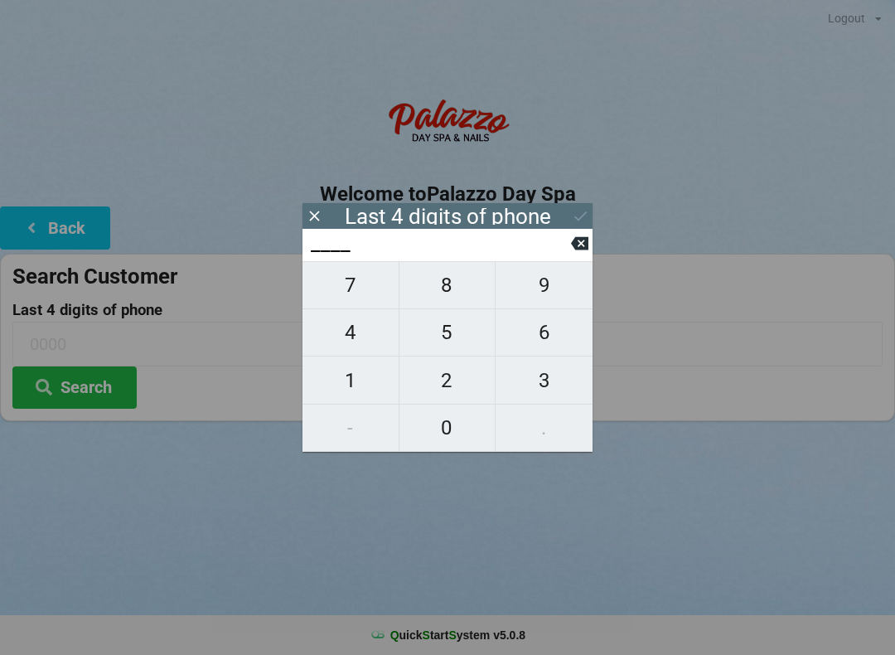
click at [551, 382] on span "3" at bounding box center [544, 380] width 97 height 35
type input "3___"
click at [454, 421] on span "0" at bounding box center [448, 427] width 96 height 35
type input "30__"
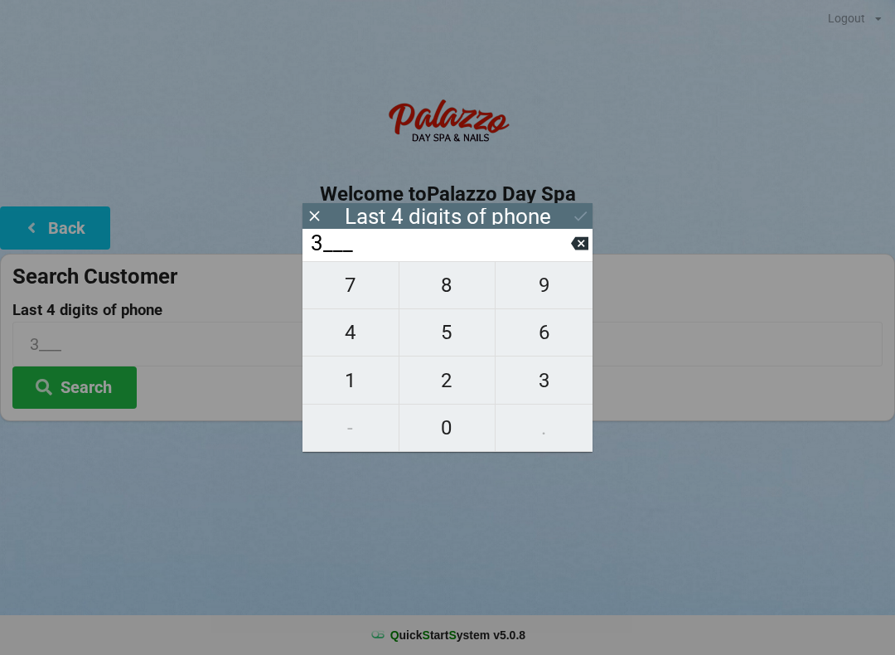
type input "30__"
click at [357, 341] on span "4" at bounding box center [351, 332] width 96 height 35
type input "304_"
click at [577, 243] on icon at bounding box center [579, 243] width 17 height 13
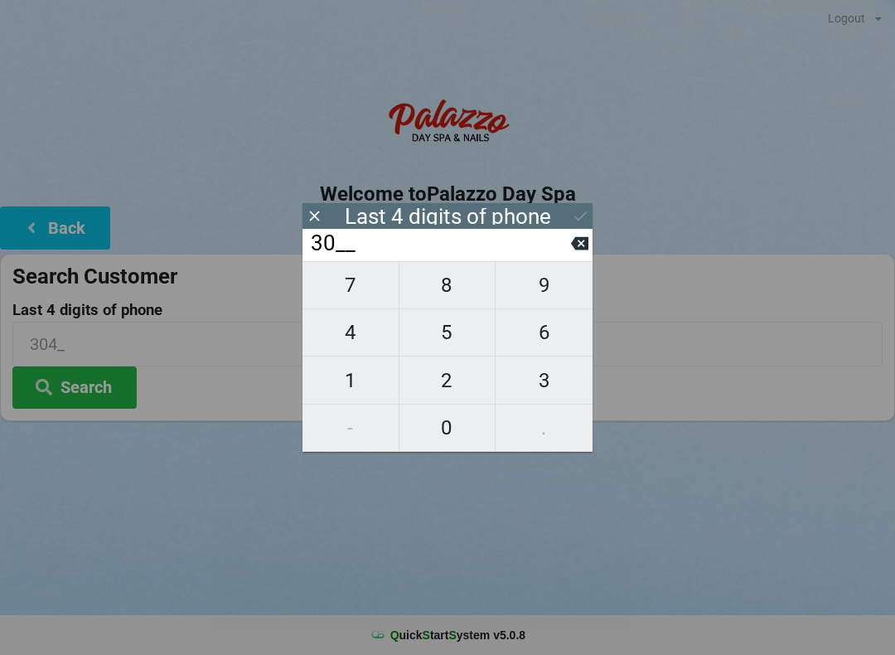
click at [572, 247] on icon at bounding box center [579, 243] width 17 height 17
click at [544, 295] on span "9" at bounding box center [544, 285] width 97 height 35
type input "39__"
click at [449, 437] on span "0" at bounding box center [448, 427] width 96 height 35
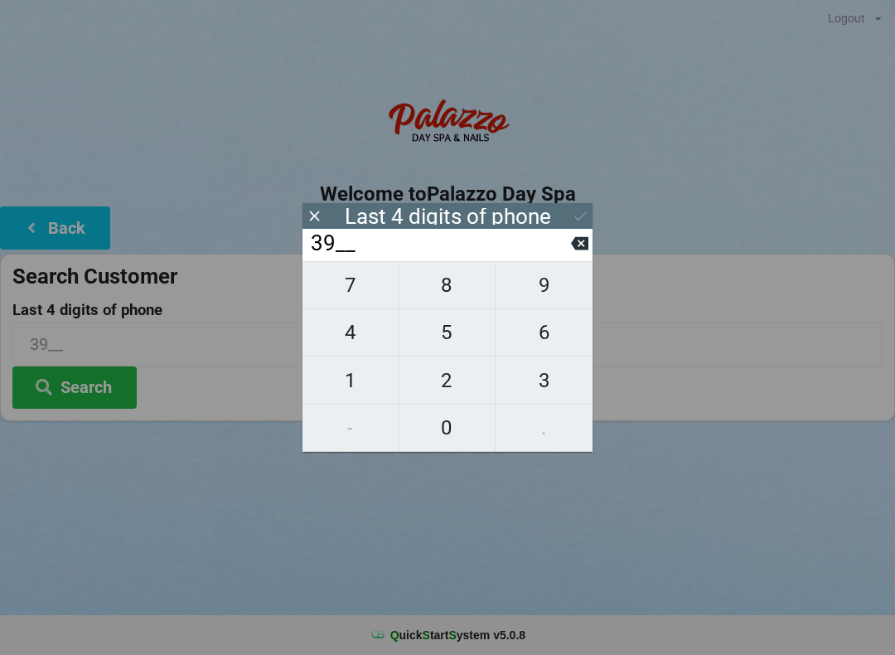
type input "390_"
click at [364, 342] on span "4" at bounding box center [351, 332] width 96 height 35
type input "3904"
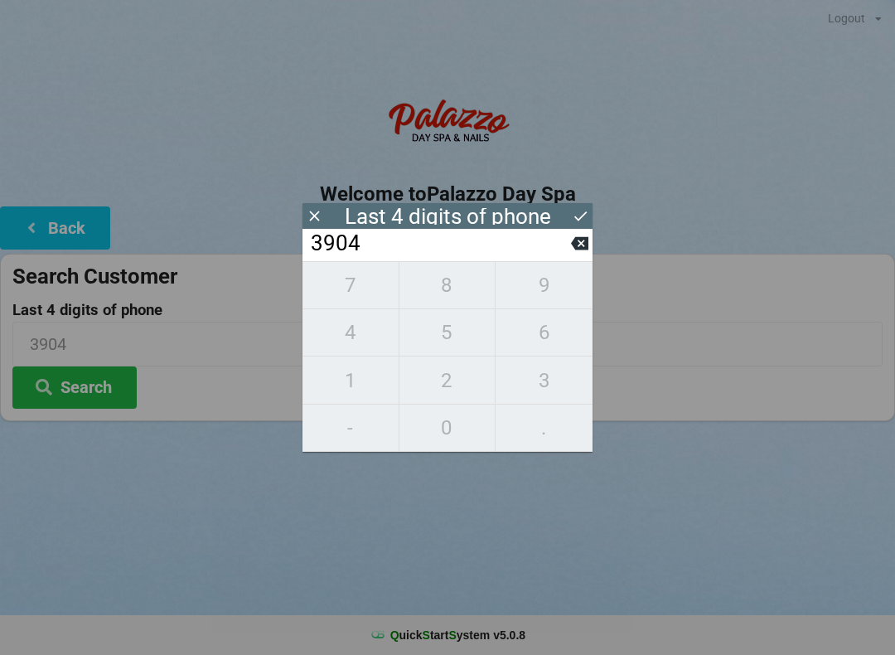
click at [577, 218] on icon at bounding box center [581, 216] width 12 height 10
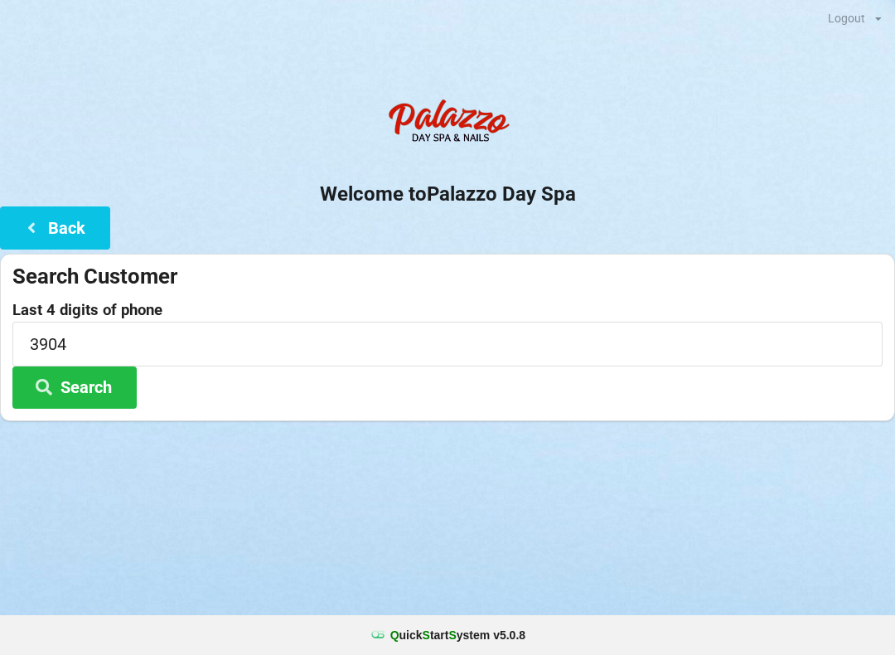
click at [105, 390] on button "Search" at bounding box center [74, 387] width 124 height 42
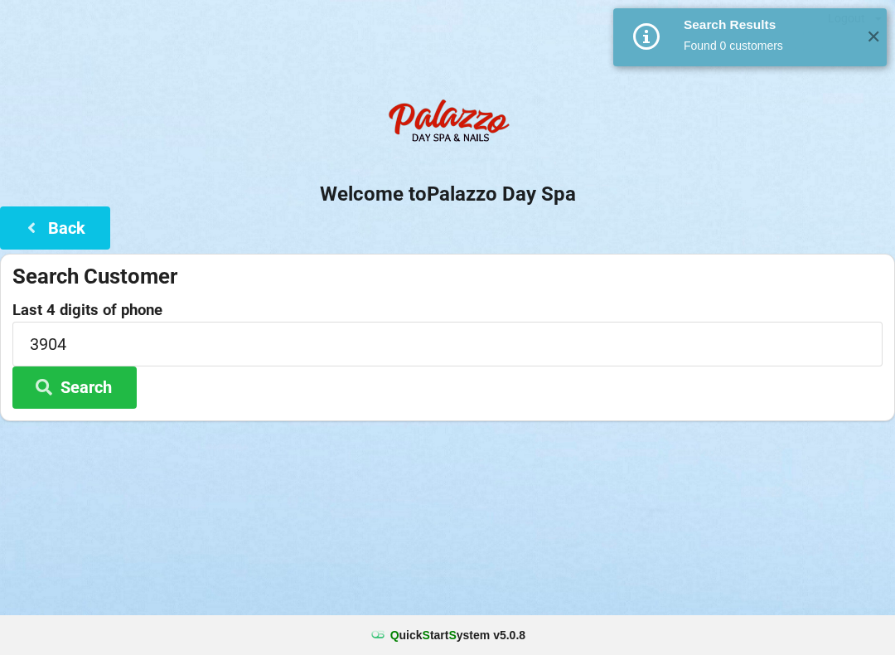
click at [55, 227] on button "Back" at bounding box center [55, 227] width 110 height 42
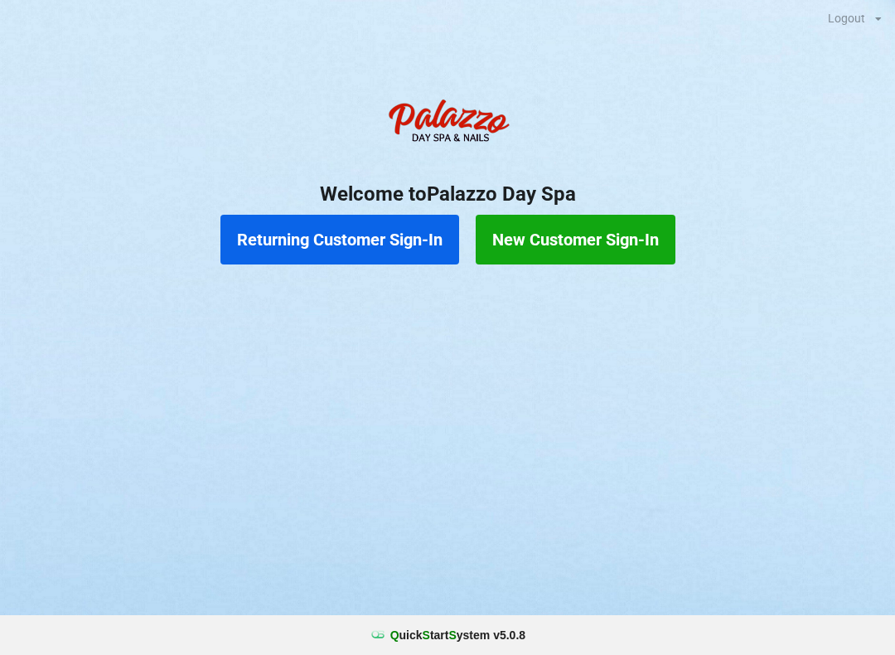
click at [555, 230] on button "New Customer Sign-In" at bounding box center [576, 240] width 200 height 50
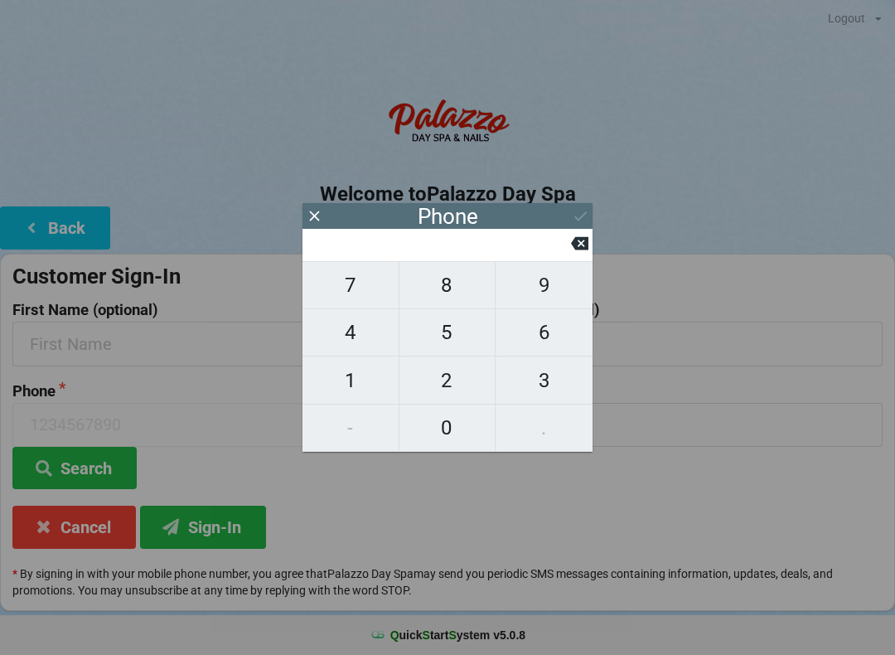
click at [361, 383] on span "1" at bounding box center [351, 380] width 96 height 35
type input "1"
click at [575, 247] on icon at bounding box center [579, 243] width 17 height 13
click at [363, 298] on span "7" at bounding box center [351, 285] width 96 height 35
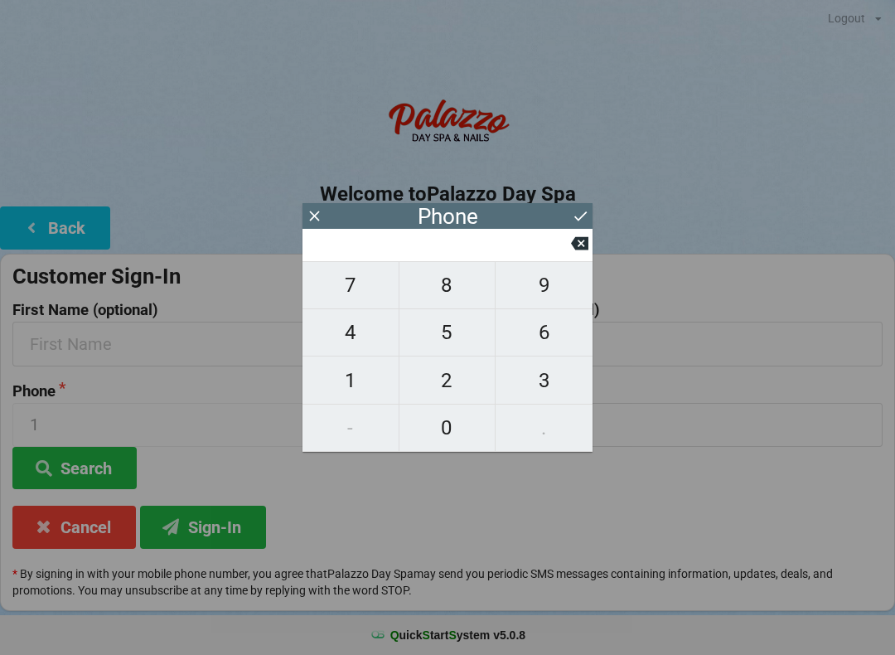
type input "7"
click at [447, 397] on span "2" at bounding box center [448, 380] width 96 height 35
type input "72"
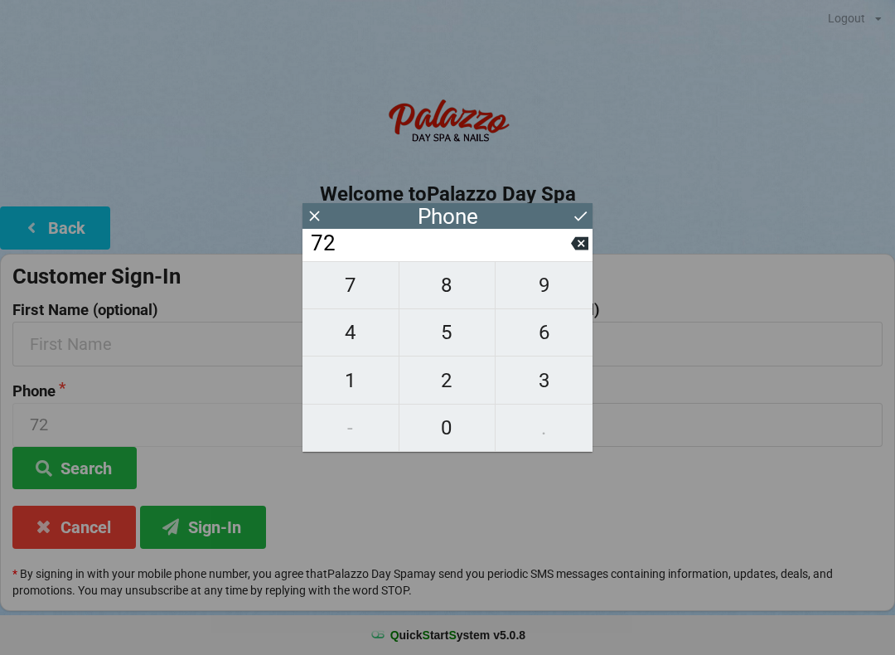
click at [352, 297] on span "7" at bounding box center [351, 285] width 96 height 35
type input "727"
click at [551, 344] on span "6" at bounding box center [544, 332] width 97 height 35
type input "7276"
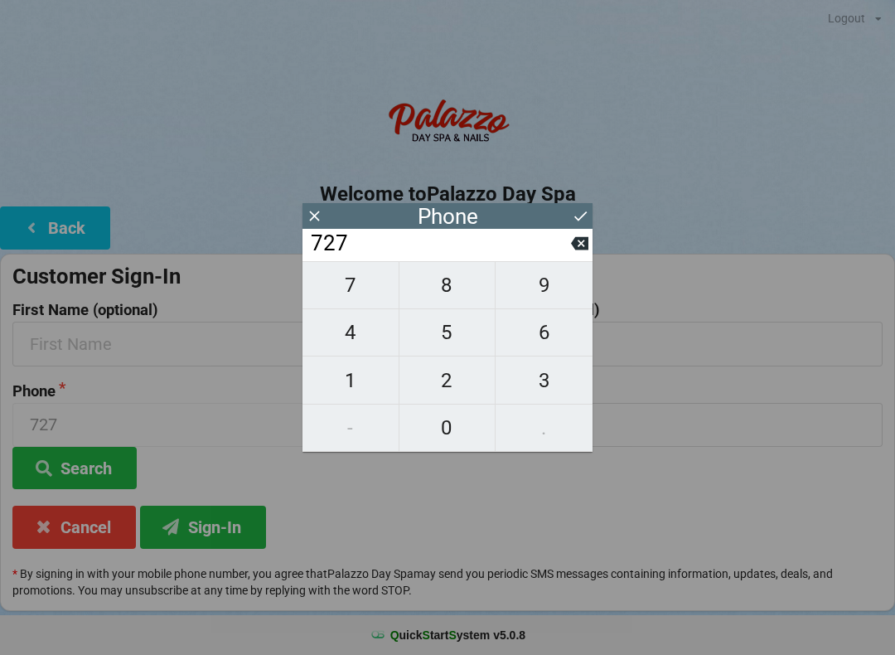
type input "7276"
click at [547, 288] on span "9" at bounding box center [544, 285] width 97 height 35
type input "72769"
click at [447, 295] on span "8" at bounding box center [448, 285] width 96 height 35
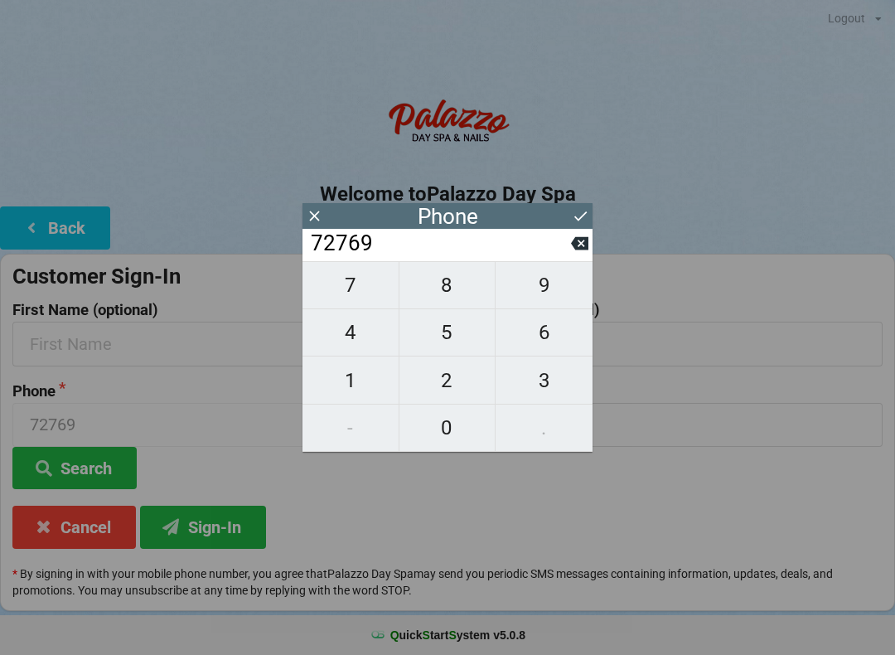
type input "727698"
click at [554, 391] on span "3" at bounding box center [544, 380] width 97 height 35
type input "7276983"
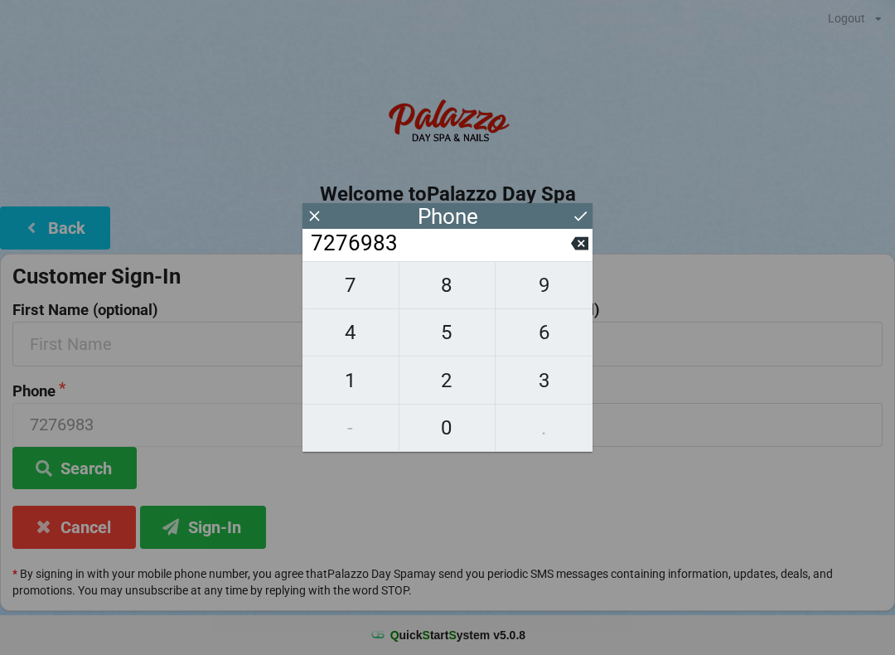
click at [555, 283] on span "9" at bounding box center [544, 285] width 97 height 35
type input "72769839"
click at [441, 431] on span "0" at bounding box center [448, 427] width 96 height 35
type input "727698390"
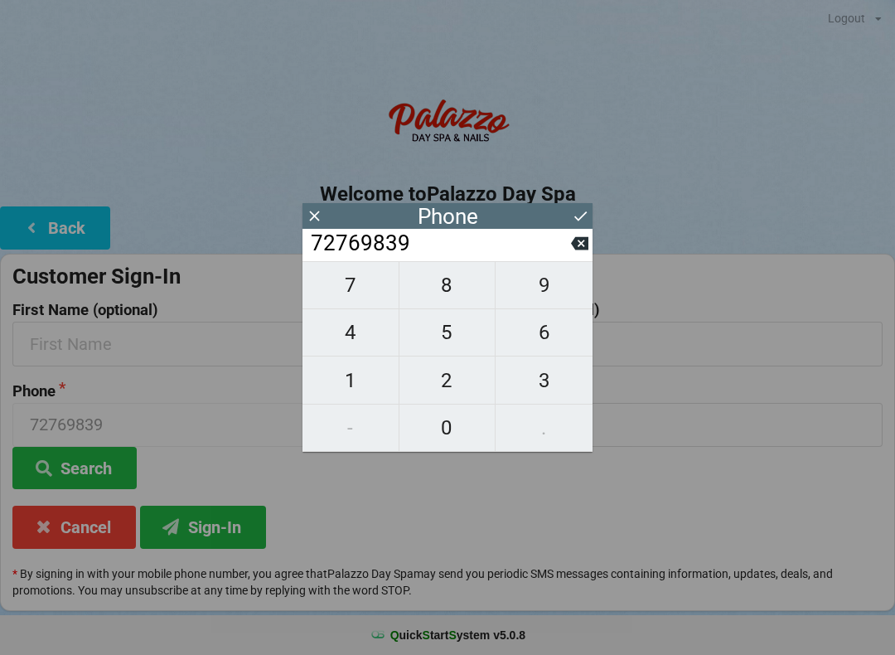
type input "727698390"
click at [355, 334] on span "4" at bounding box center [351, 332] width 96 height 35
type input "7276983904"
click at [580, 213] on icon at bounding box center [580, 215] width 17 height 17
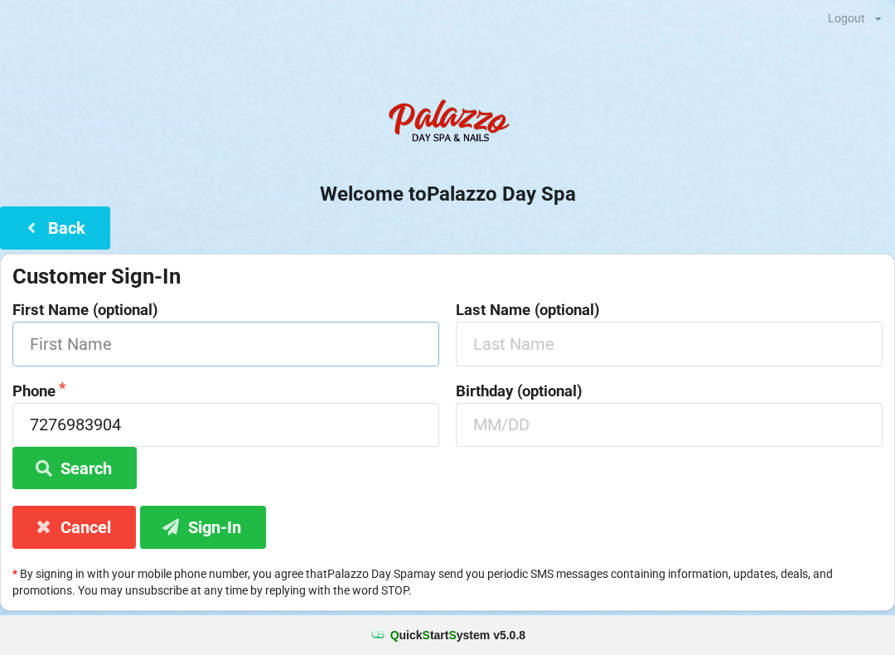
click at [305, 349] on input "text" at bounding box center [225, 344] width 427 height 44
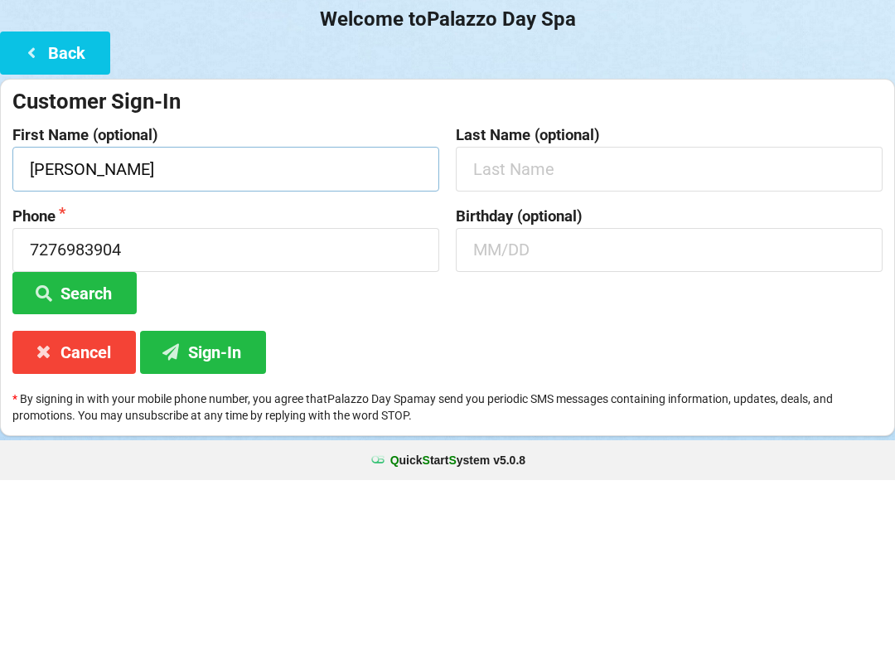
type input "[PERSON_NAME]"
click at [626, 403] on input "text" at bounding box center [669, 425] width 427 height 44
click at [237, 383] on div "Phone [PHONE_NUMBER] Search" at bounding box center [226, 436] width 444 height 107
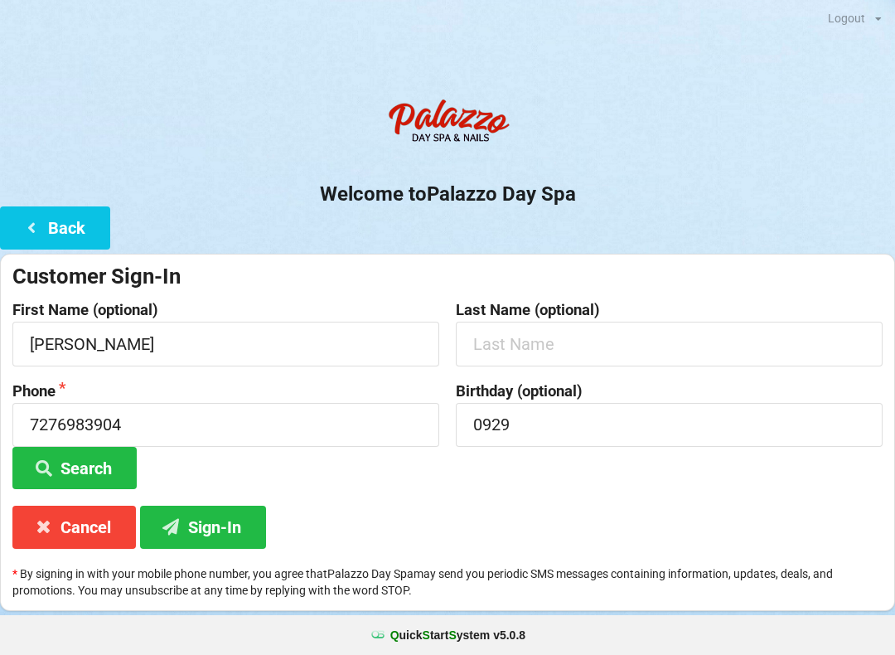
click at [239, 522] on button "Sign-In" at bounding box center [203, 527] width 126 height 42
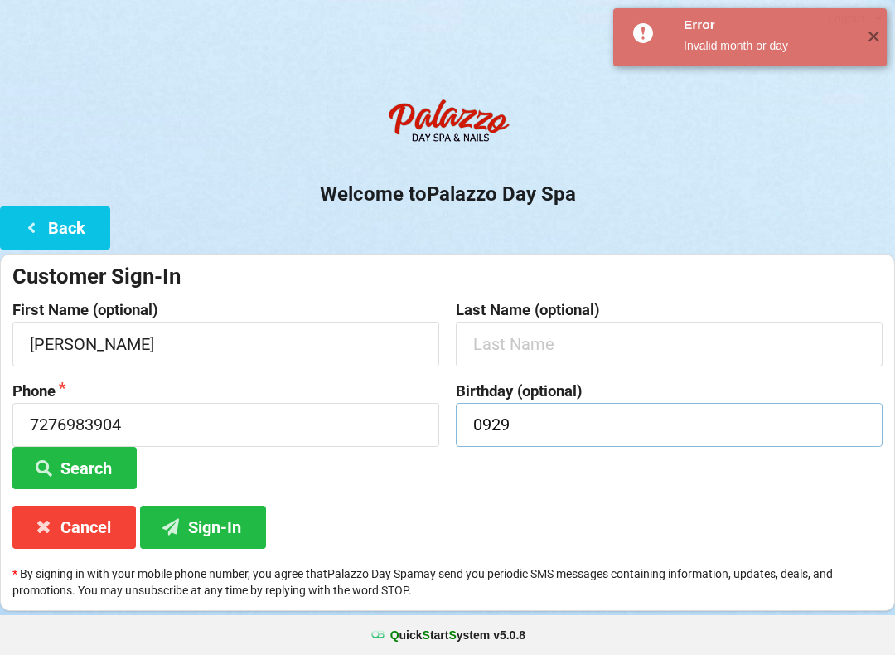
click at [549, 422] on input "0929" at bounding box center [669, 425] width 427 height 44
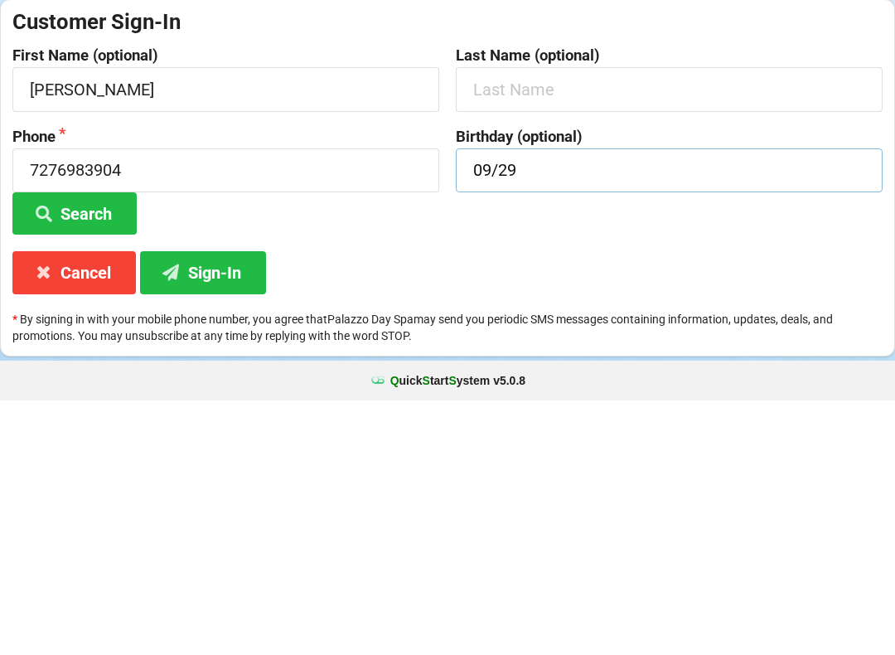
type input "09/29"
click at [206, 506] on button "Sign-In" at bounding box center [203, 527] width 126 height 42
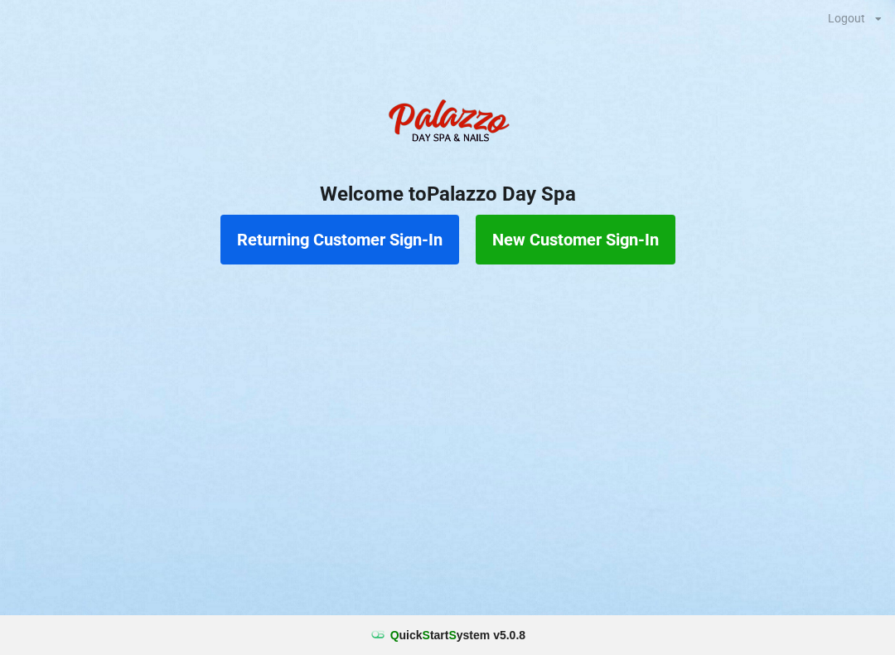
click at [378, 240] on button "Returning Customer Sign-In" at bounding box center [340, 240] width 239 height 50
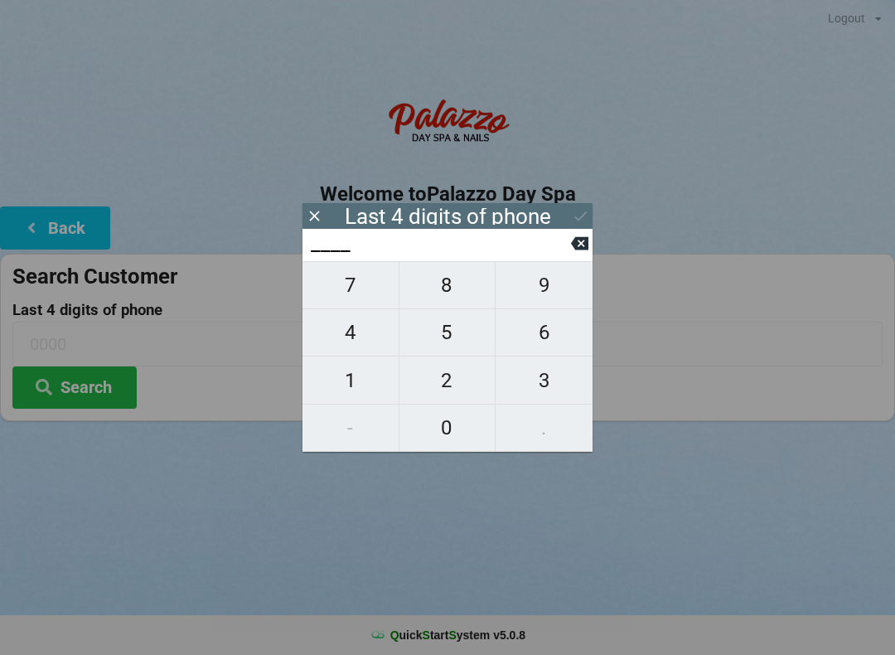
click at [362, 386] on span "1" at bounding box center [351, 380] width 96 height 35
type input "1___"
click at [452, 295] on span "8" at bounding box center [448, 285] width 96 height 35
type input "18__"
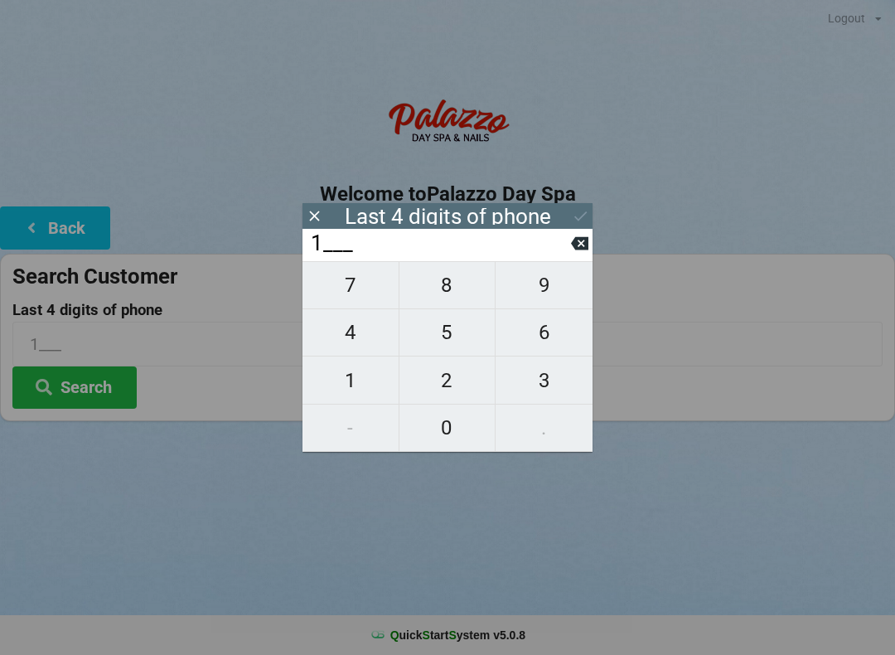
type input "18__"
click at [454, 294] on span "8" at bounding box center [448, 285] width 96 height 35
type input "188_"
click at [366, 345] on span "4" at bounding box center [351, 332] width 96 height 35
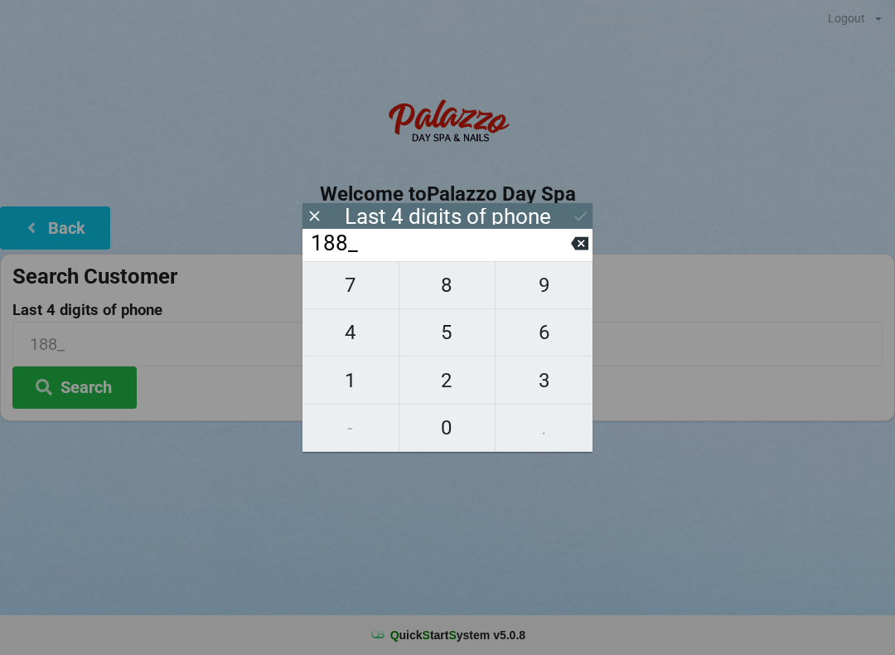
type input "1884"
click at [585, 216] on icon at bounding box center [580, 215] width 17 height 17
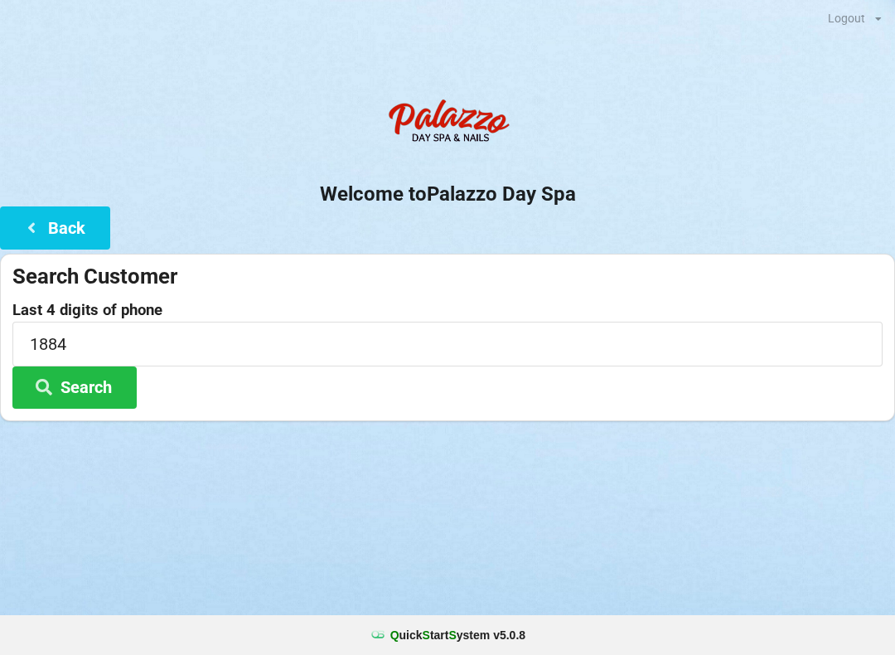
click at [96, 389] on button "Search" at bounding box center [74, 387] width 124 height 42
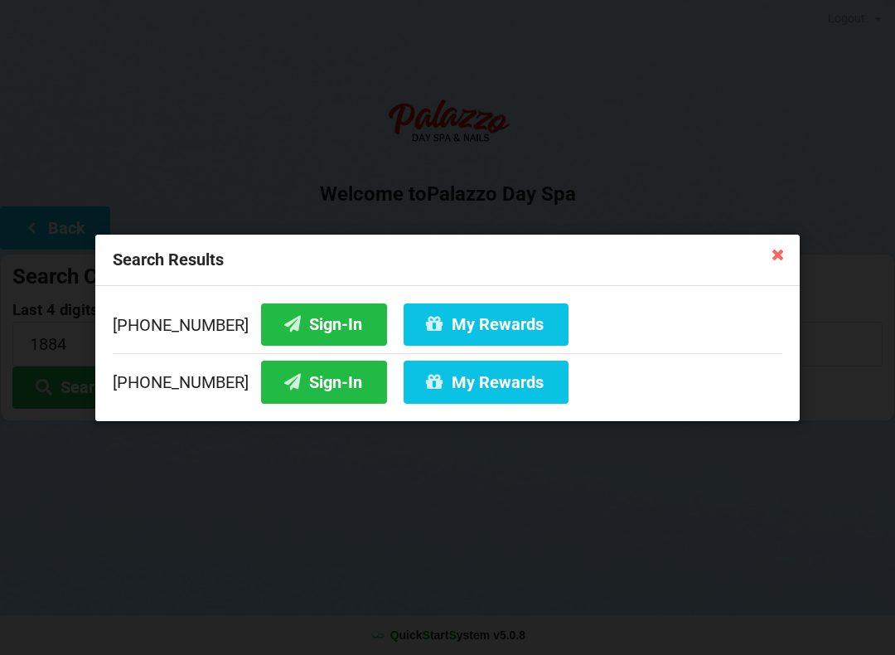
click at [279, 318] on button "Sign-In" at bounding box center [324, 324] width 126 height 42
